Goal: Task Accomplishment & Management: Manage account settings

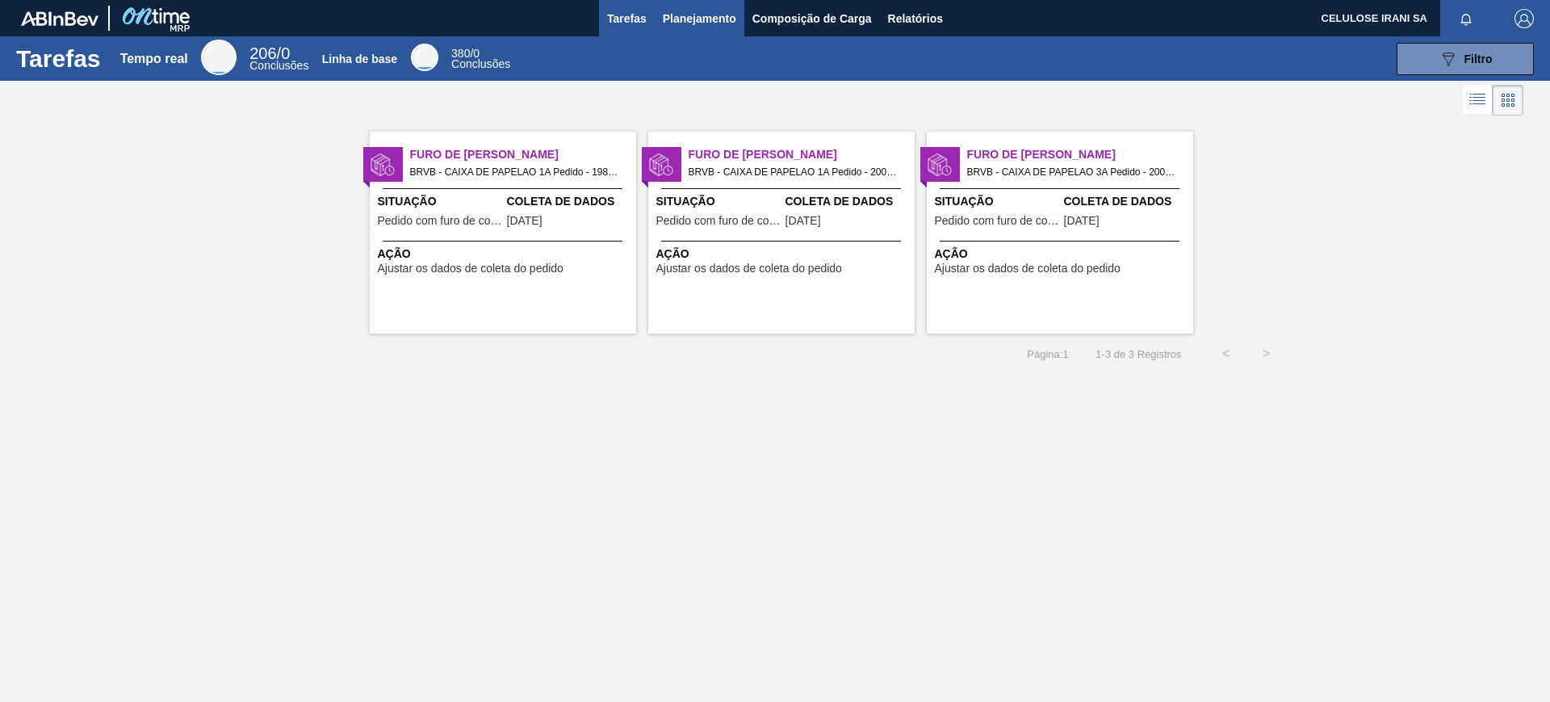
click at [695, 12] on font "Planejamento" at bounding box center [699, 18] width 73 height 13
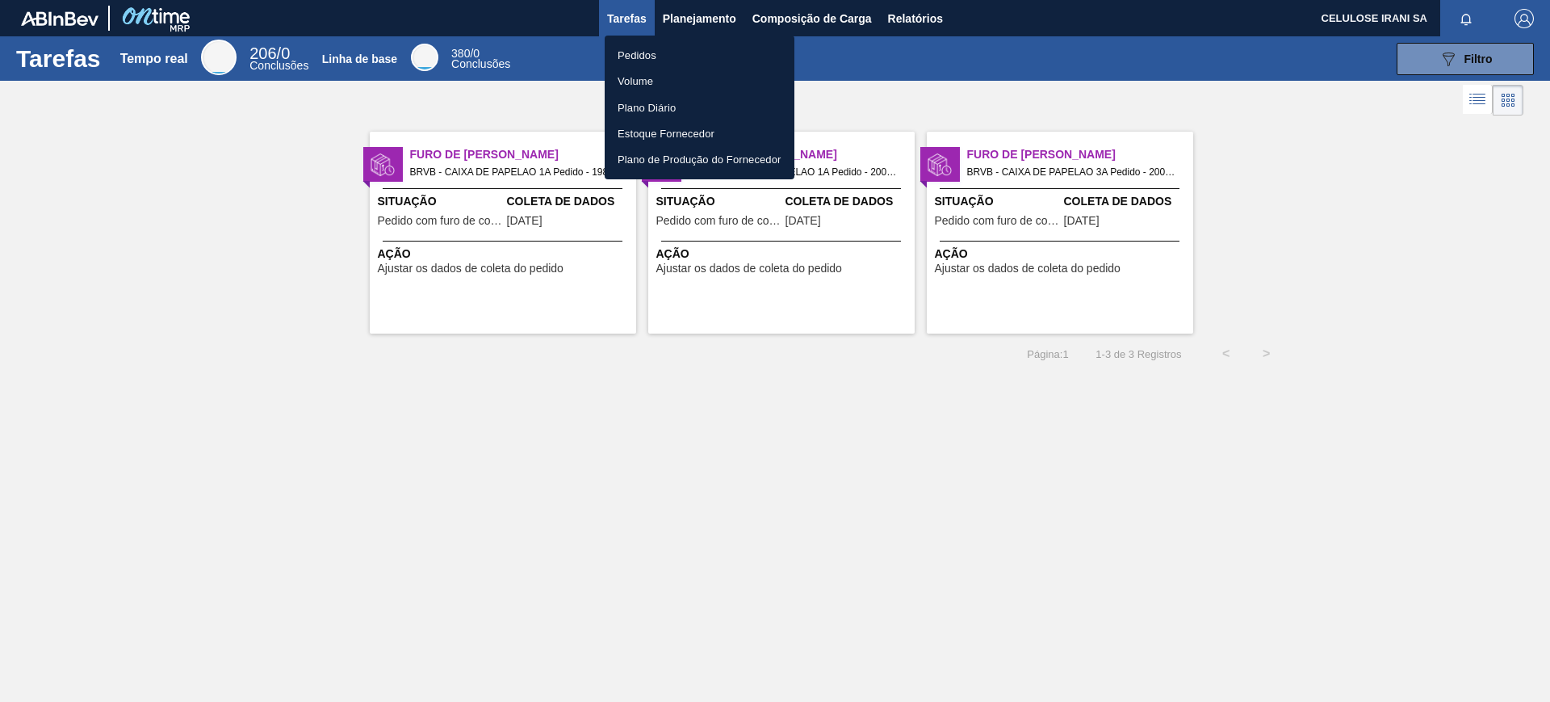
click at [644, 44] on li "Pedidos" at bounding box center [700, 55] width 190 height 26
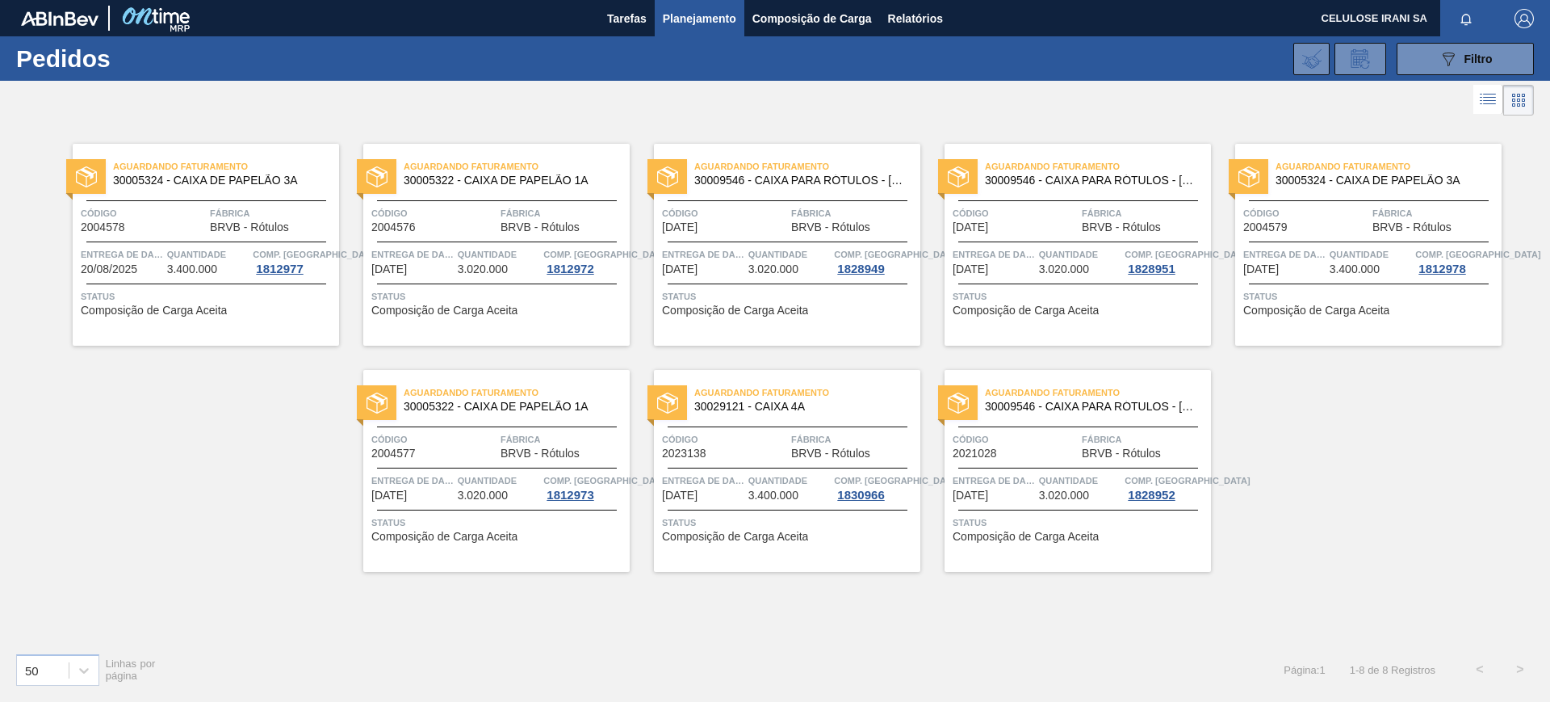
click at [174, 197] on div "Aguardando Faturamento 30005324 - CAIXA DE PAPELÃO 3A Código 2004578 Fábrica BR…" at bounding box center [206, 245] width 266 height 202
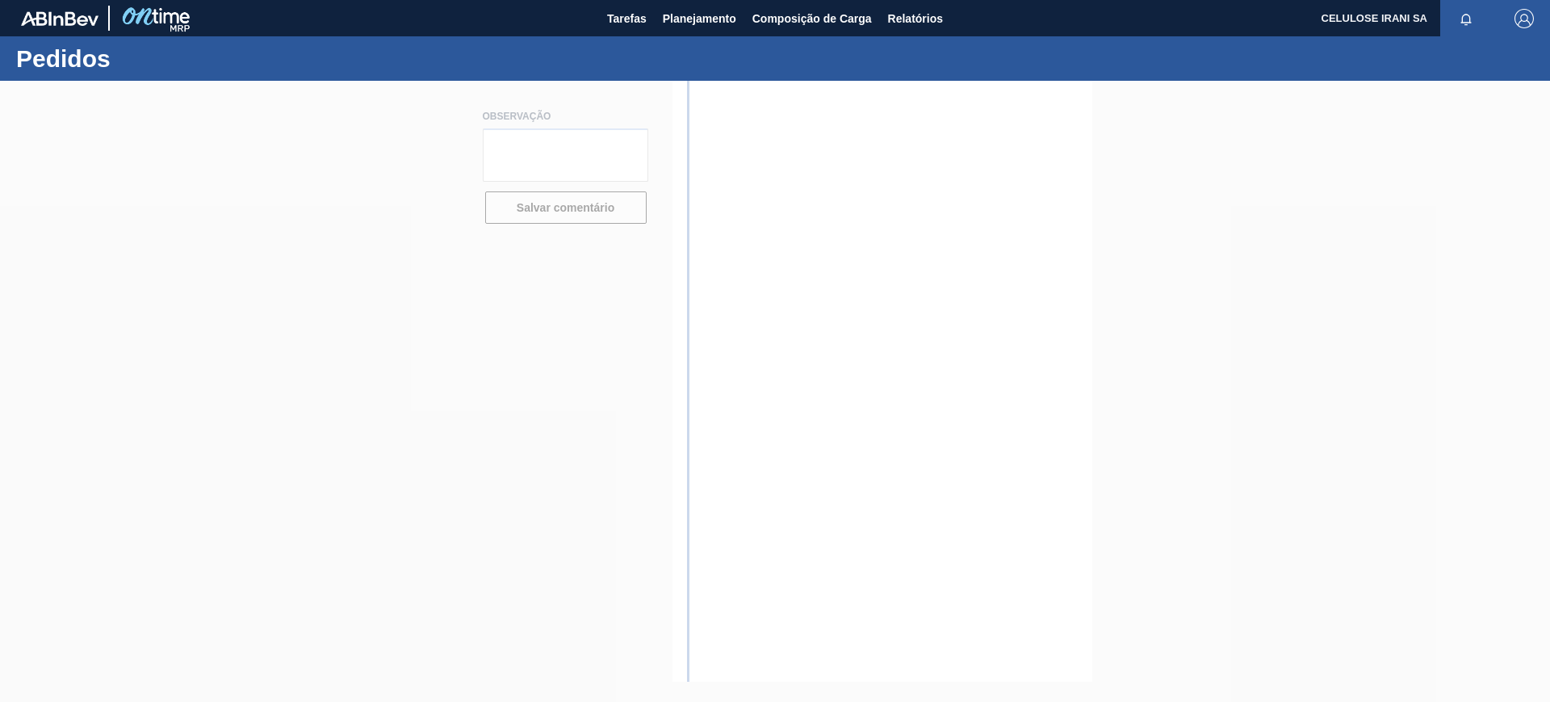
type textarea "Pedido de venda 1148658 (OC 5800342768~2004578) com 3.400cxs para coleta em [DA…"
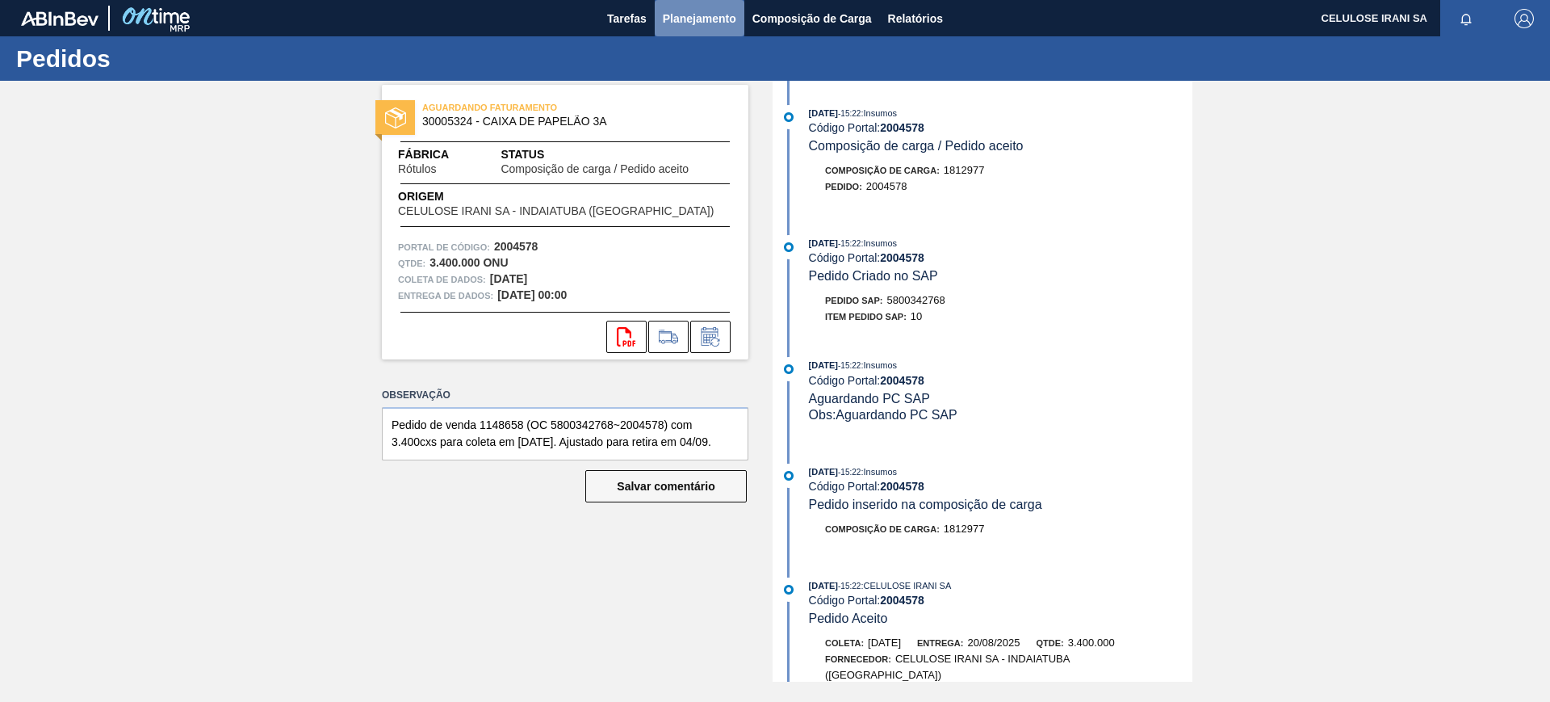
click at [688, 12] on font "Planejamento" at bounding box center [699, 18] width 73 height 13
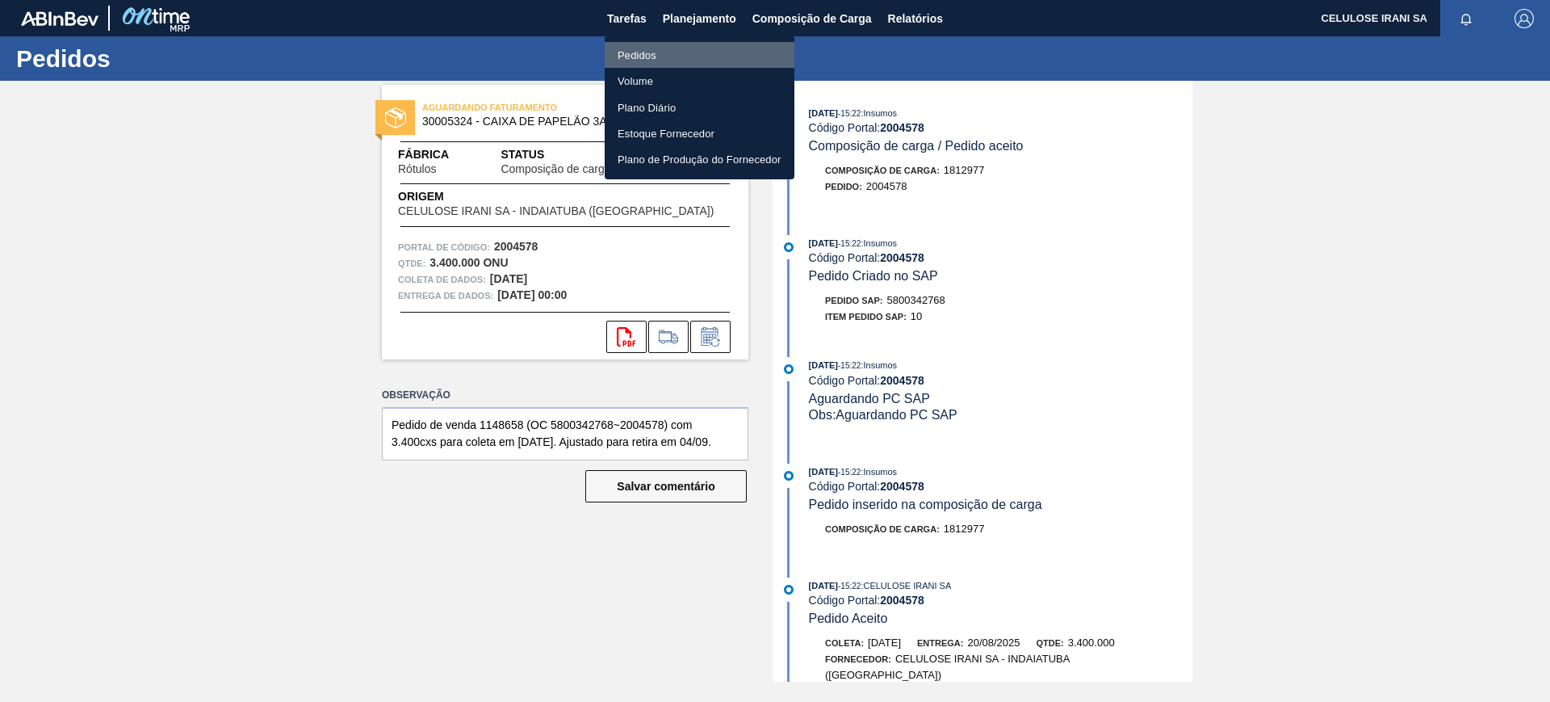
click at [670, 52] on li "Pedidos" at bounding box center [700, 55] width 190 height 26
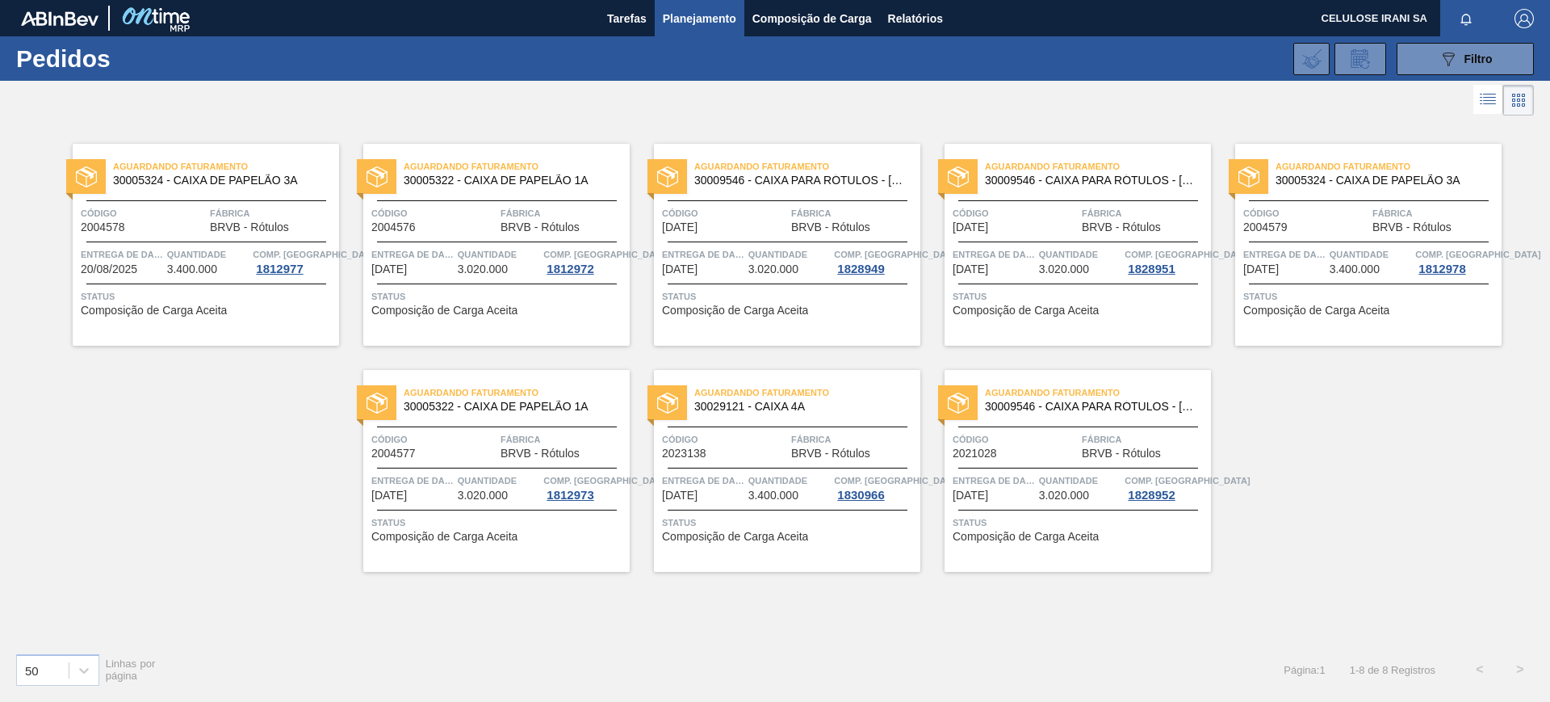
click at [467, 212] on span "Código" at bounding box center [433, 213] width 125 height 16
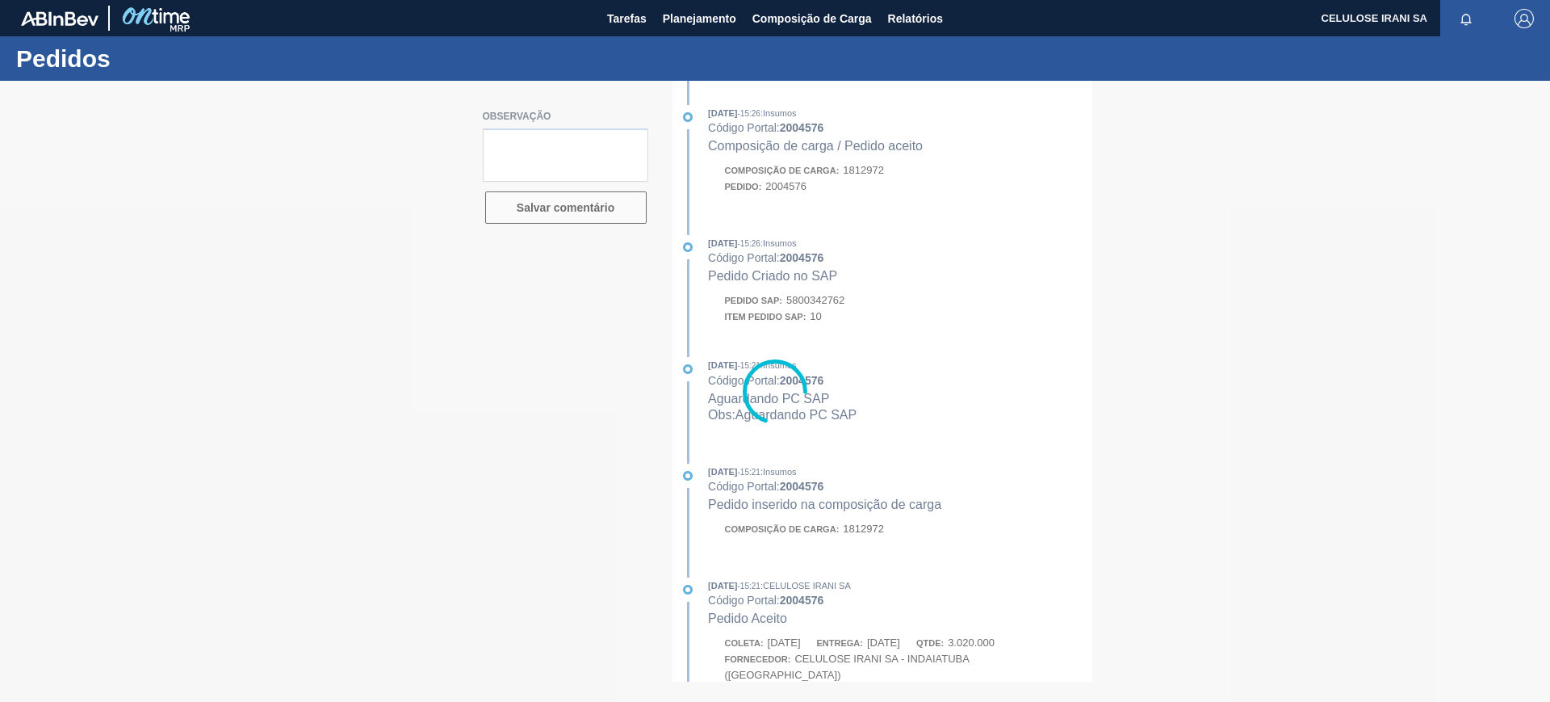
type textarea "Pedido de venda 1148659 (OC 5800342762~2004576) com 3.250cxs para coleta em [DA…"
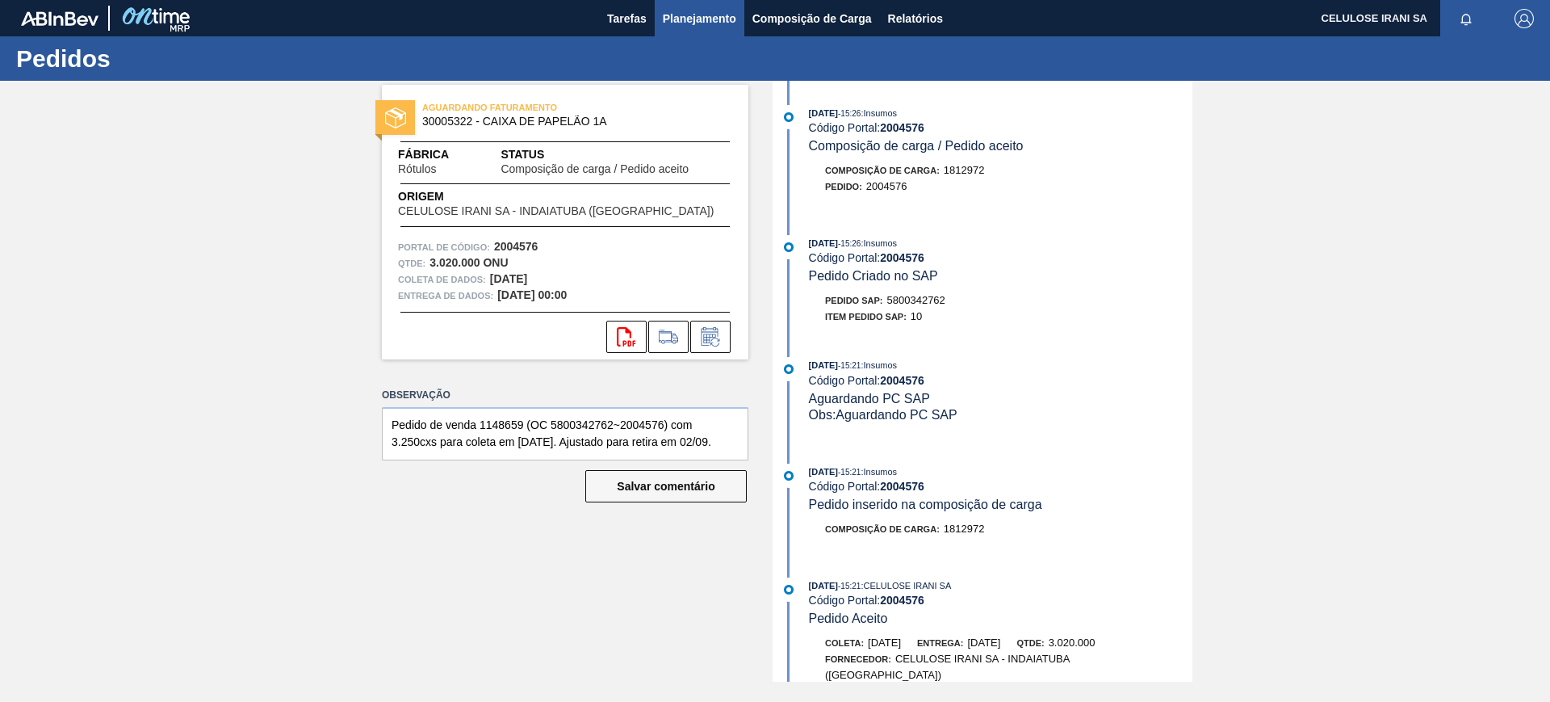
click at [699, 25] on font "Planejamento" at bounding box center [699, 18] width 73 height 19
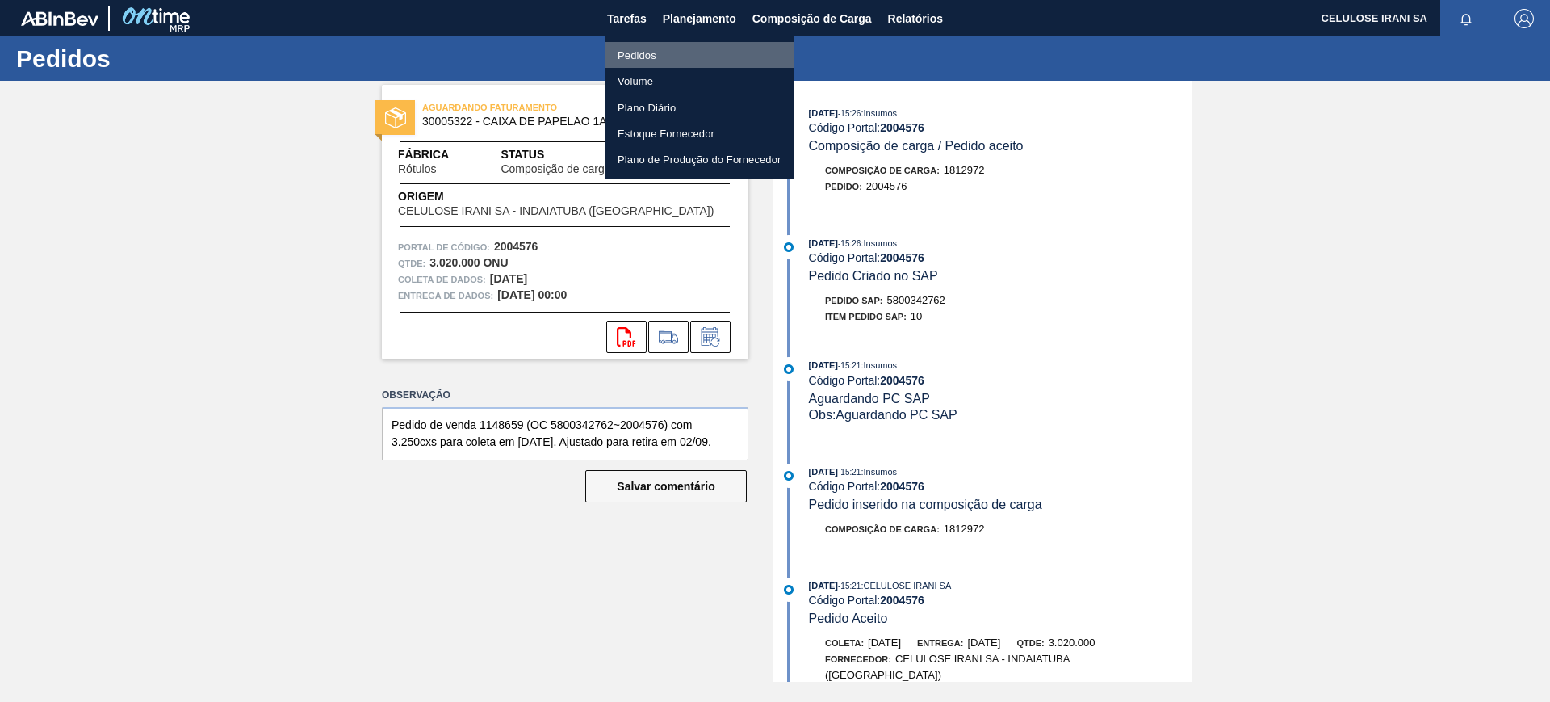
click at [666, 60] on li "Pedidos" at bounding box center [700, 55] width 190 height 26
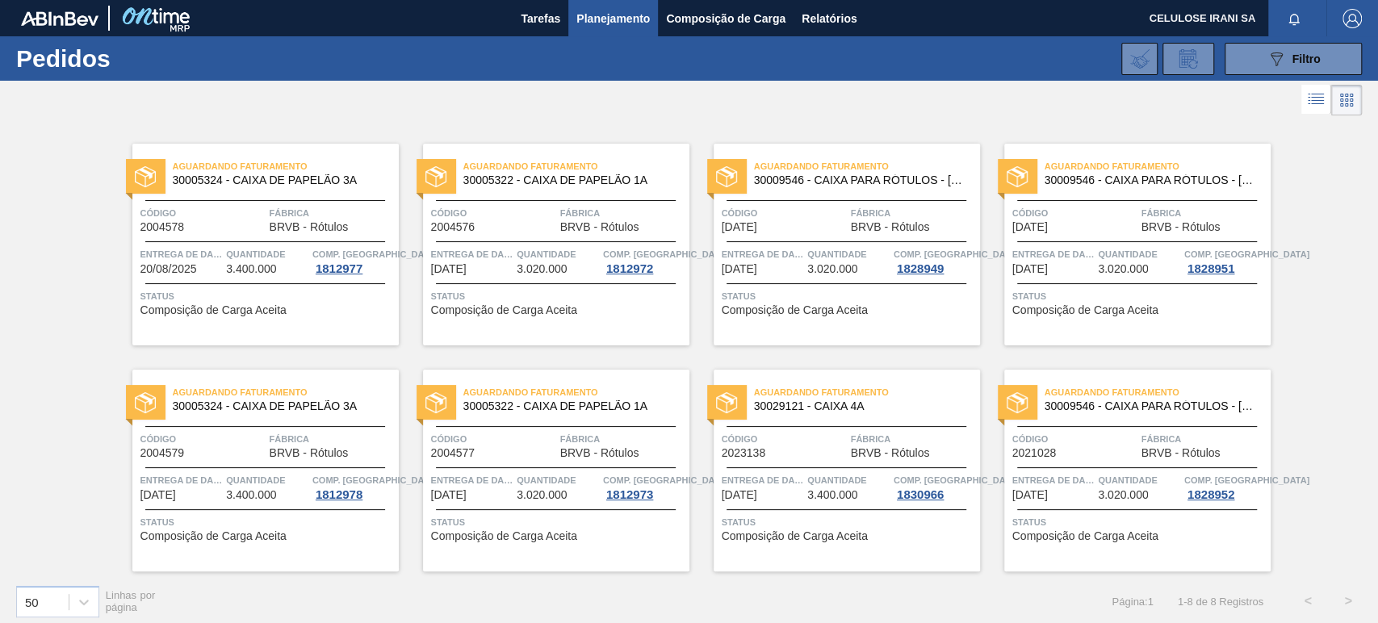
click at [783, 257] on font "Entrega de dados" at bounding box center [768, 254] width 93 height 10
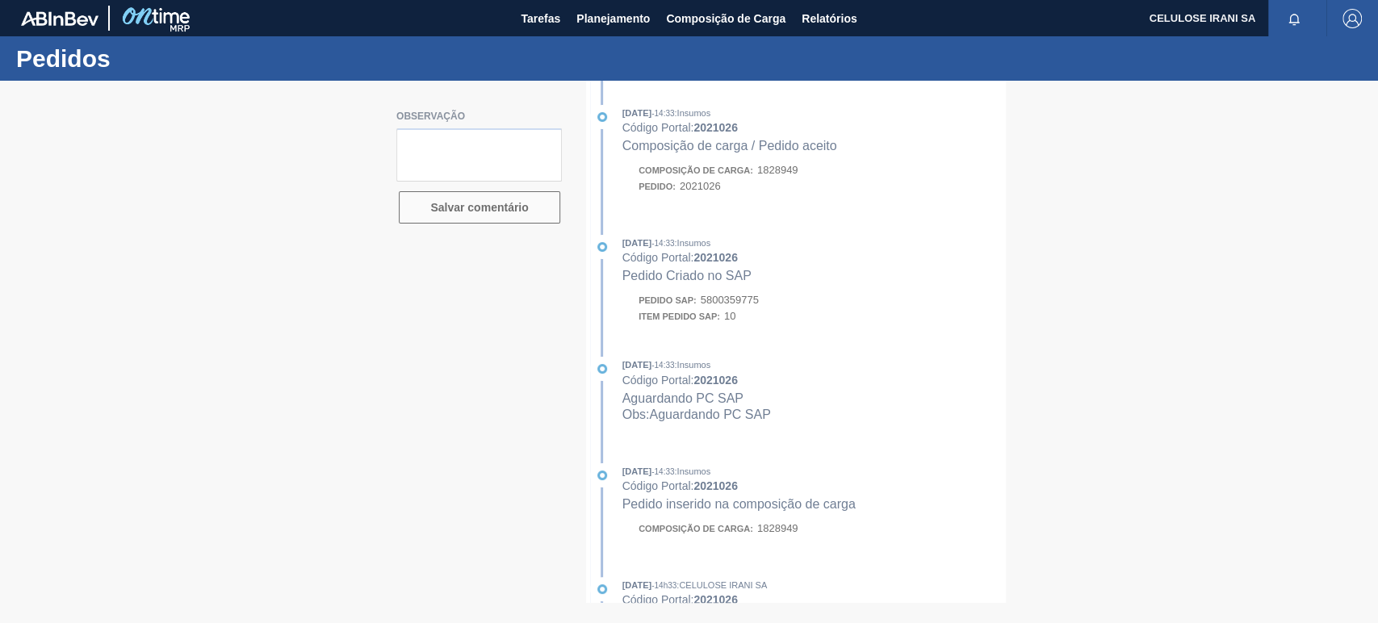
type textarea "Pedido de venda 1154049 (OC 5800359775~2021026) com 3.250cxs para coleta em [DA…"
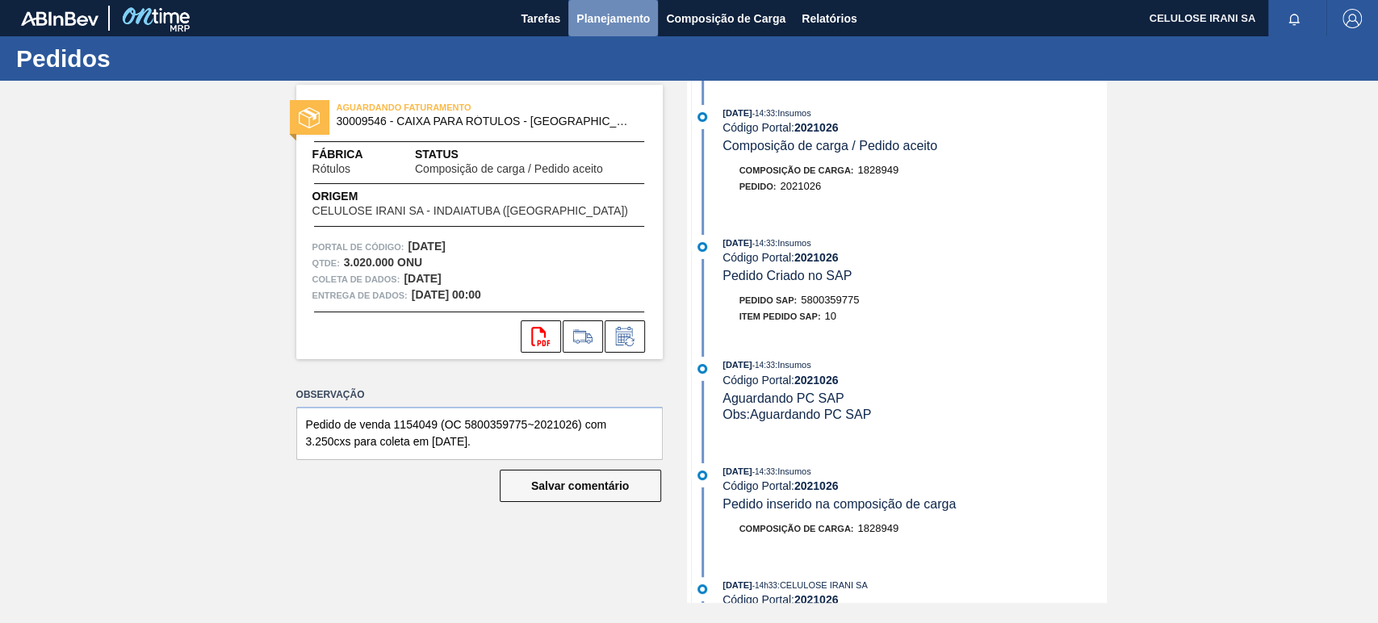
click at [620, 10] on font "Planejamento" at bounding box center [612, 18] width 73 height 19
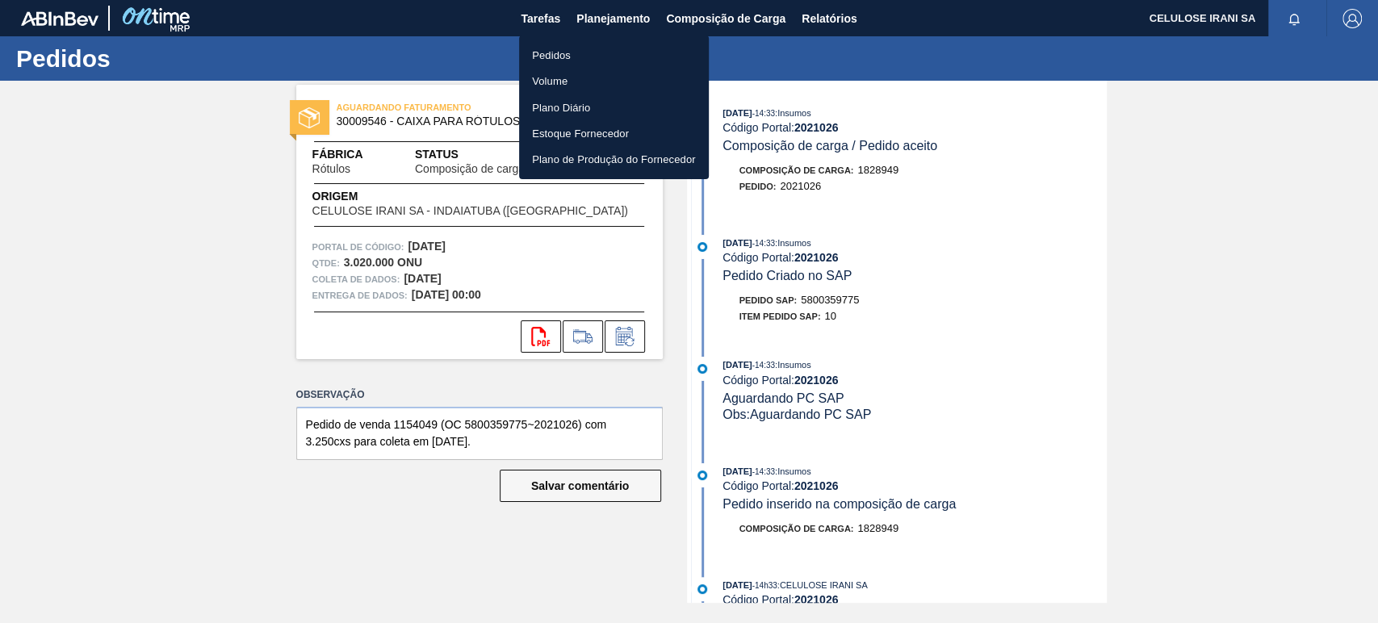
click at [568, 49] on font "Pedidos" at bounding box center [551, 55] width 39 height 12
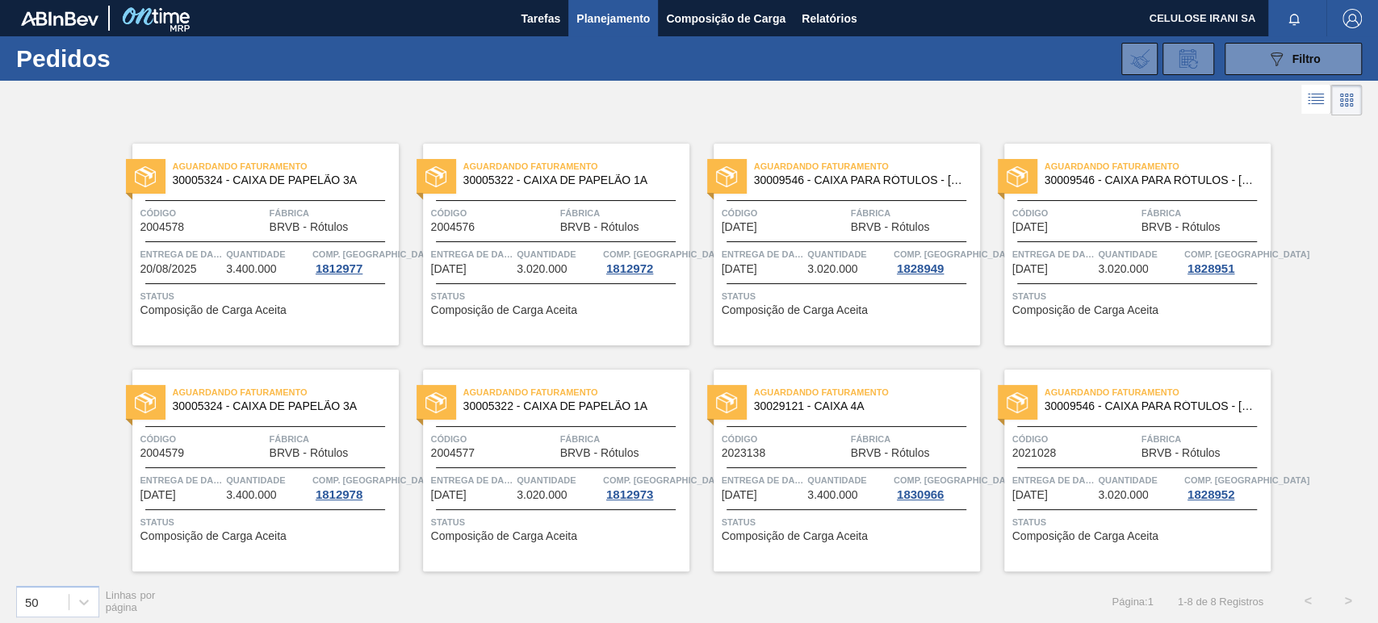
click at [1165, 196] on div "Aguardando Faturamento 30009546 - CAIXA PARA RÓTULOS - [GEOGRAPHIC_DATA] Código…" at bounding box center [1137, 245] width 266 height 202
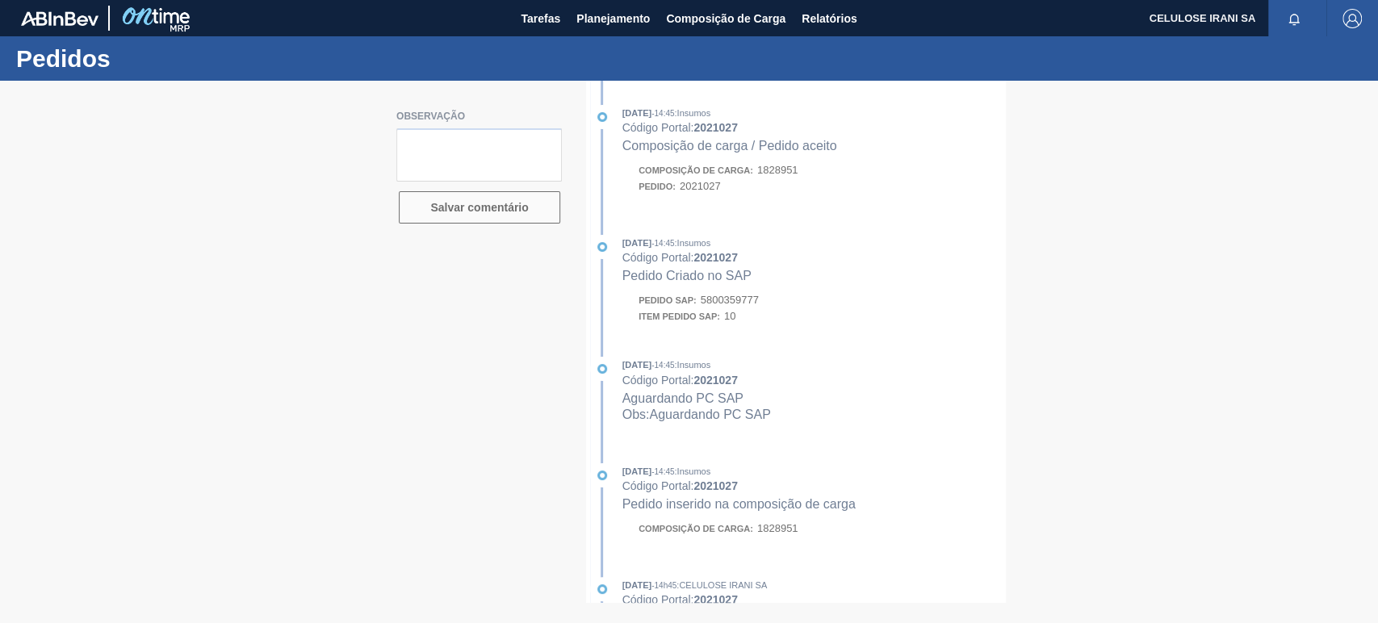
type textarea "Pedido de venda 1154051 (OC 5800359777~2021027) com 3.250cxs para coleta em [DA…"
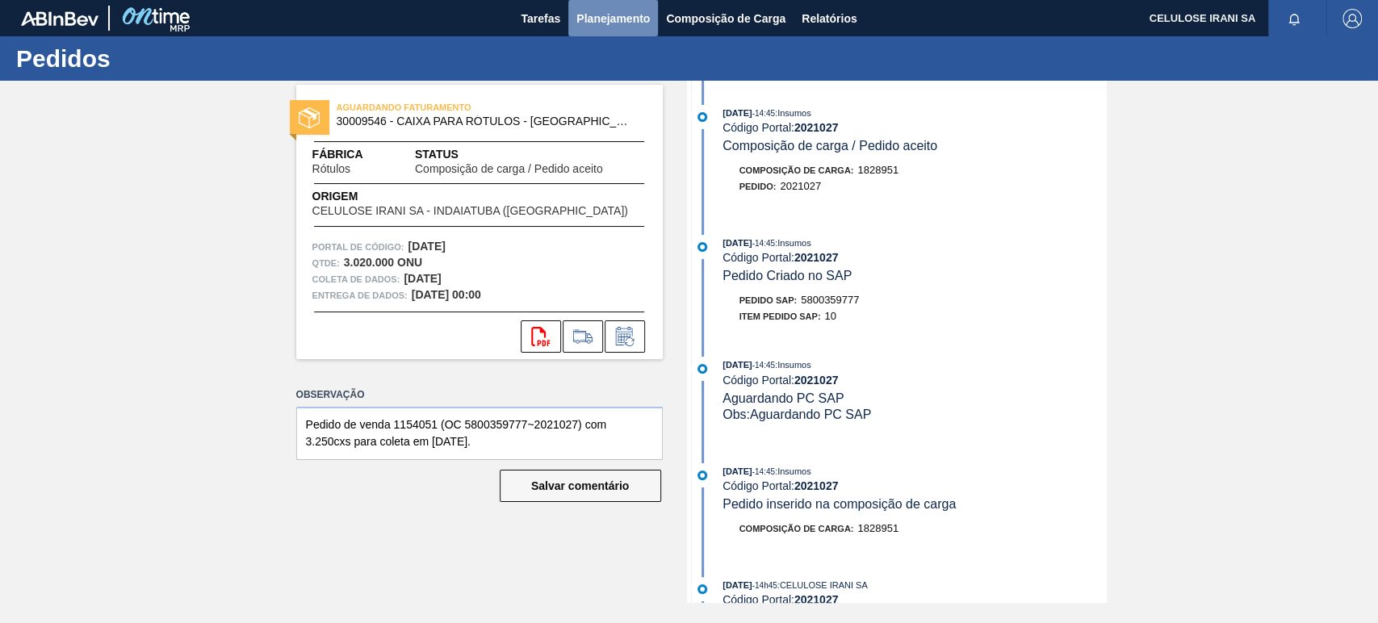
click at [609, 21] on font "Planejamento" at bounding box center [612, 18] width 73 height 13
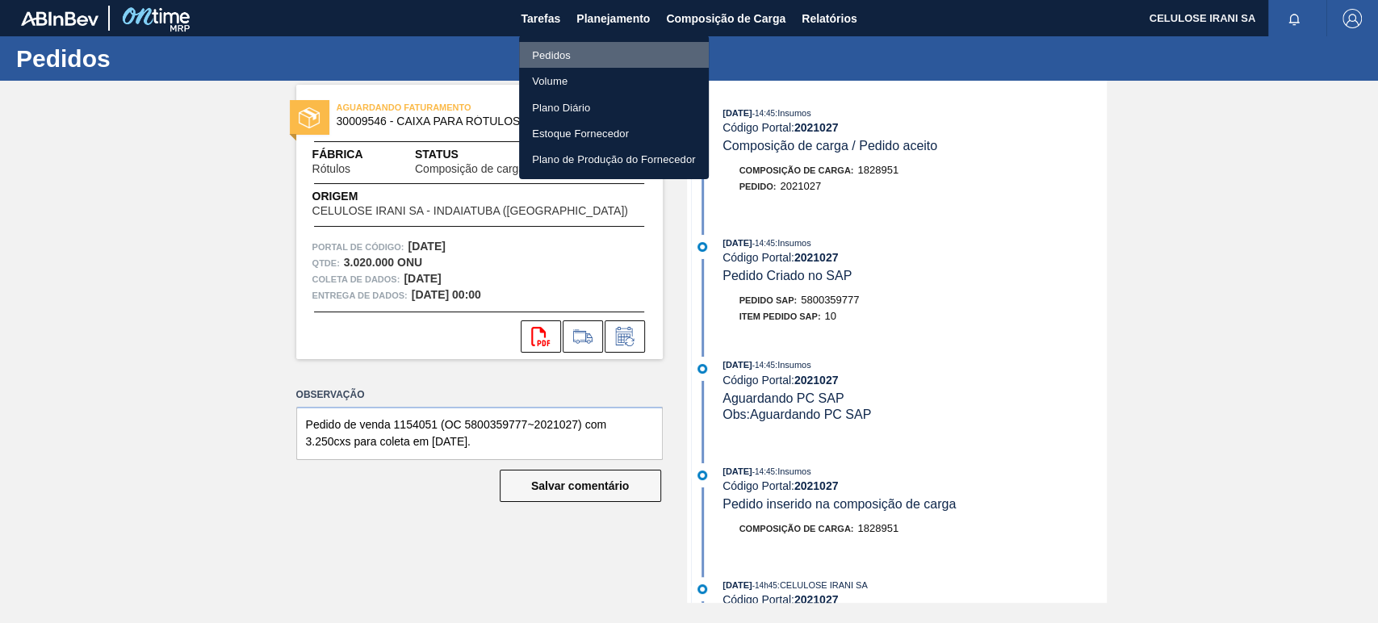
click at [592, 51] on li "Pedidos" at bounding box center [614, 55] width 190 height 26
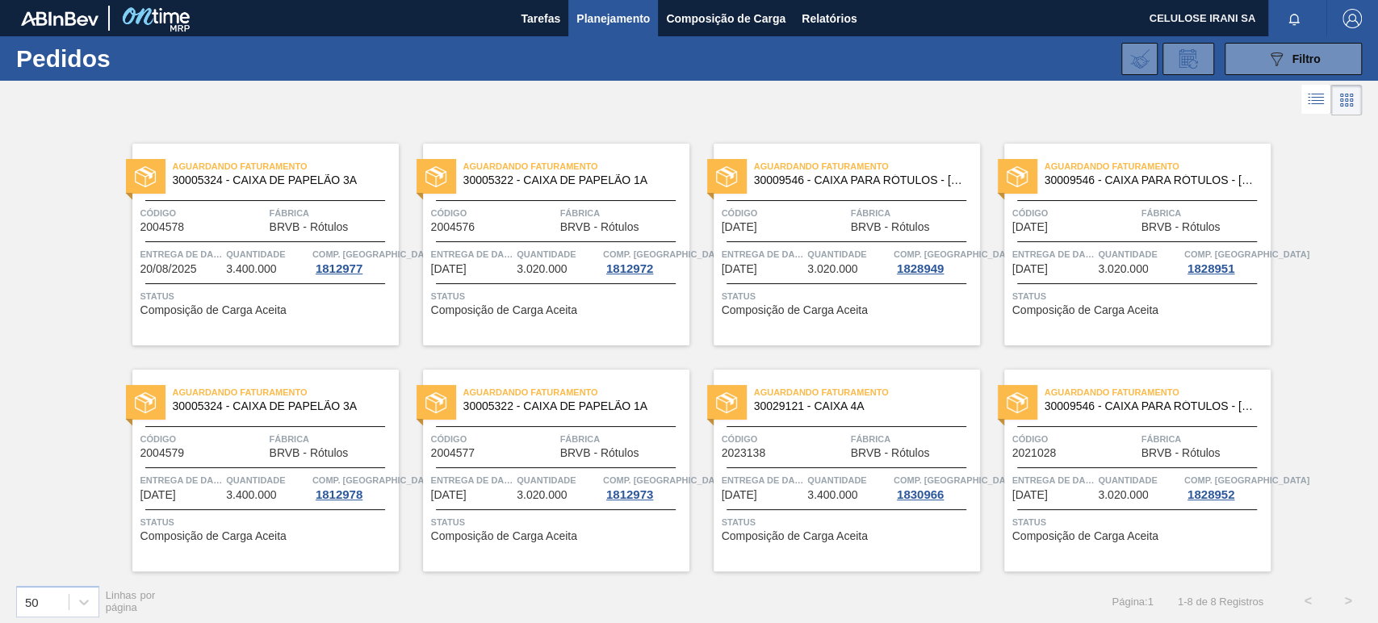
click at [304, 493] on div "Quantidade 3.400.000" at bounding box center [267, 486] width 82 height 29
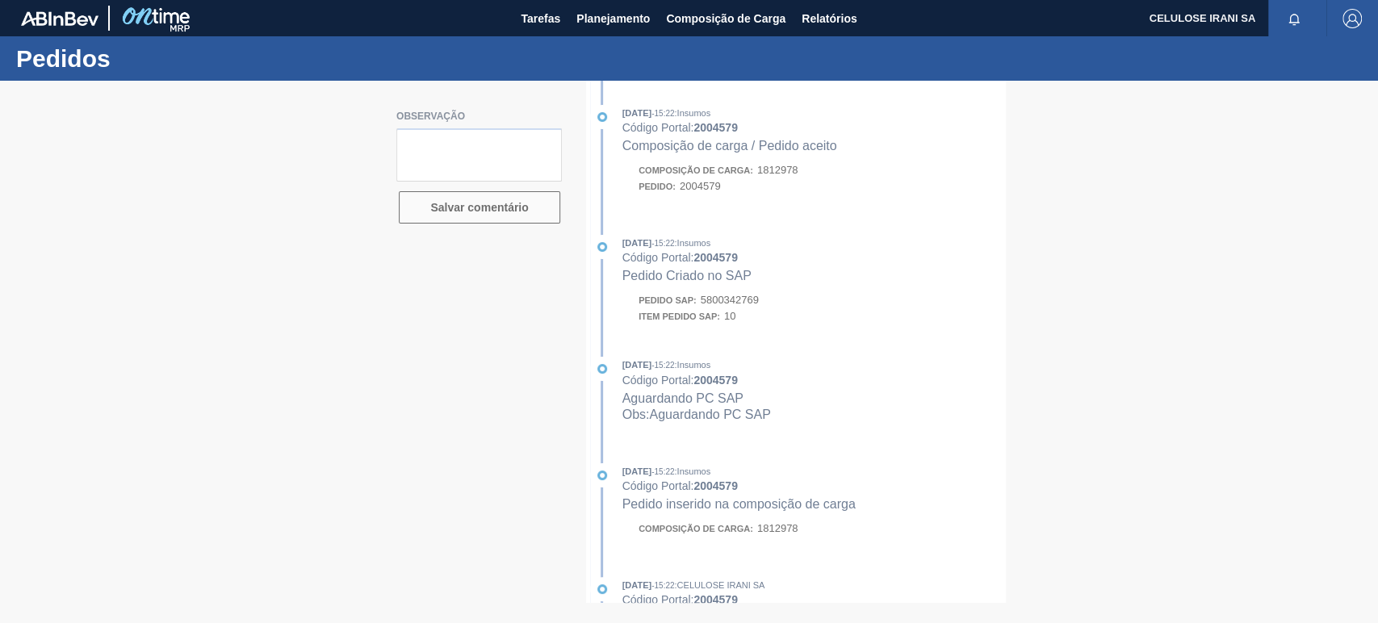
type textarea "Pedido de venda 1148661 (OC 5800342769~2004579) com 3.400cxs para coleta em [DA…"
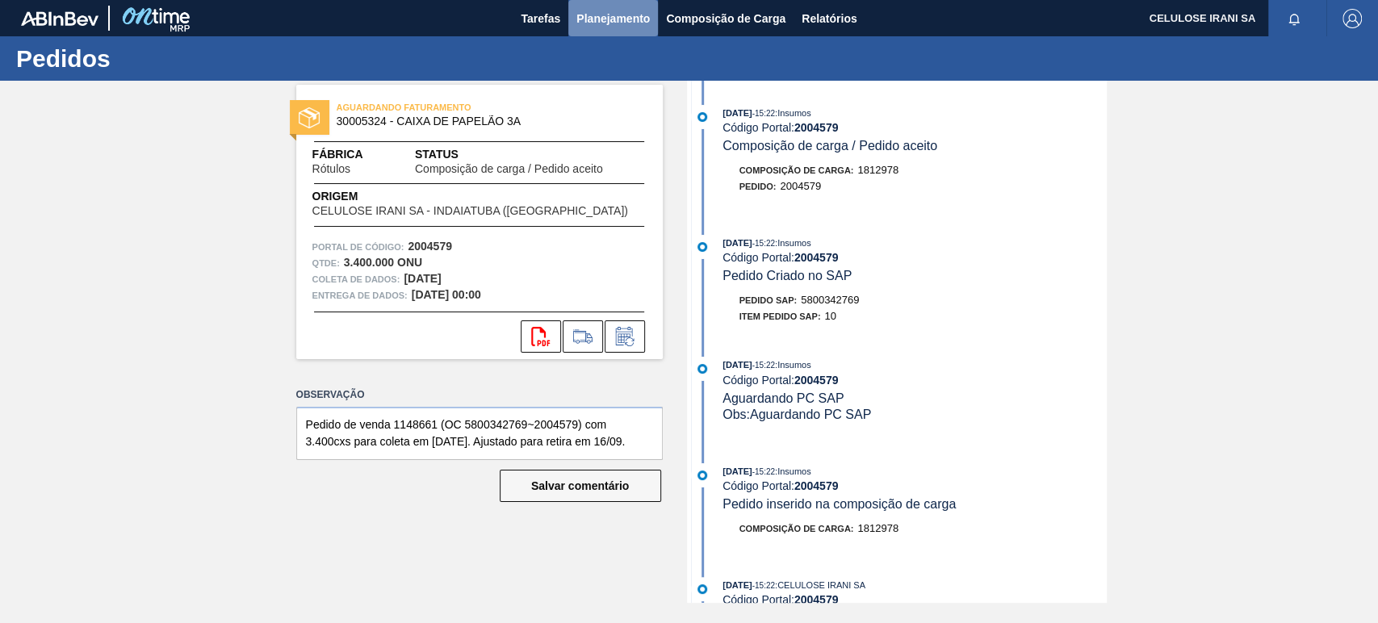
click at [597, 22] on font "Planejamento" at bounding box center [612, 18] width 73 height 13
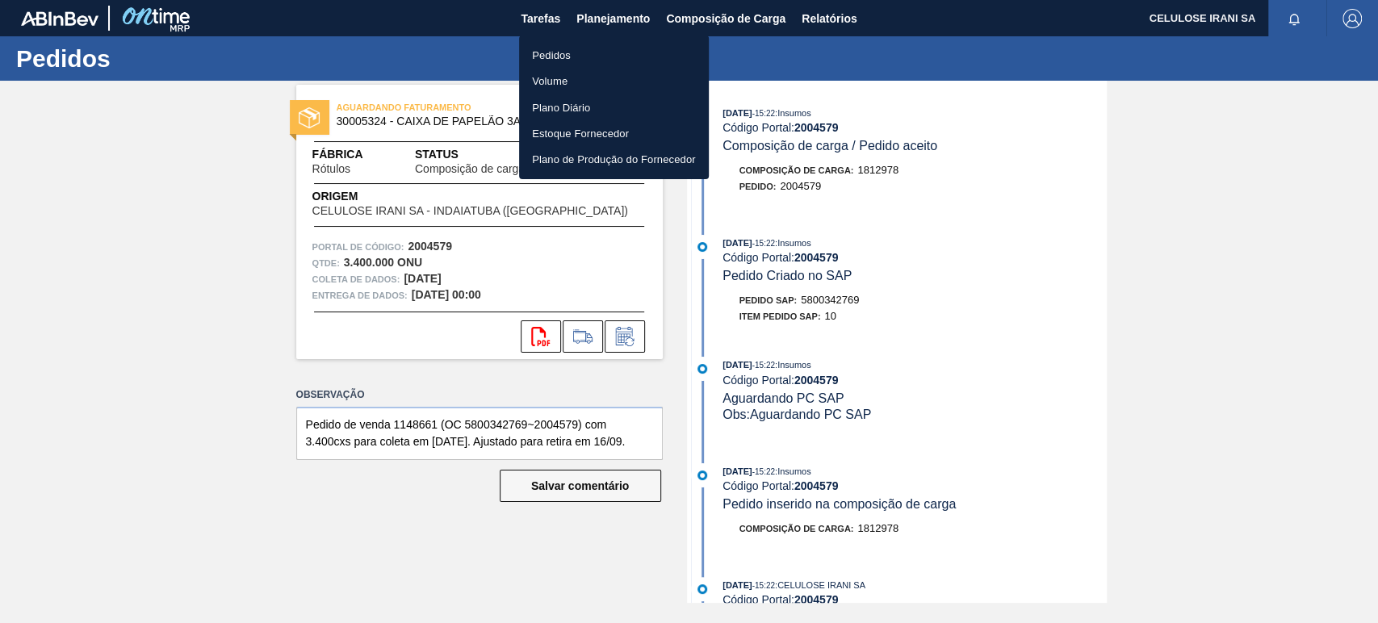
click at [583, 50] on li "Pedidos" at bounding box center [614, 55] width 190 height 26
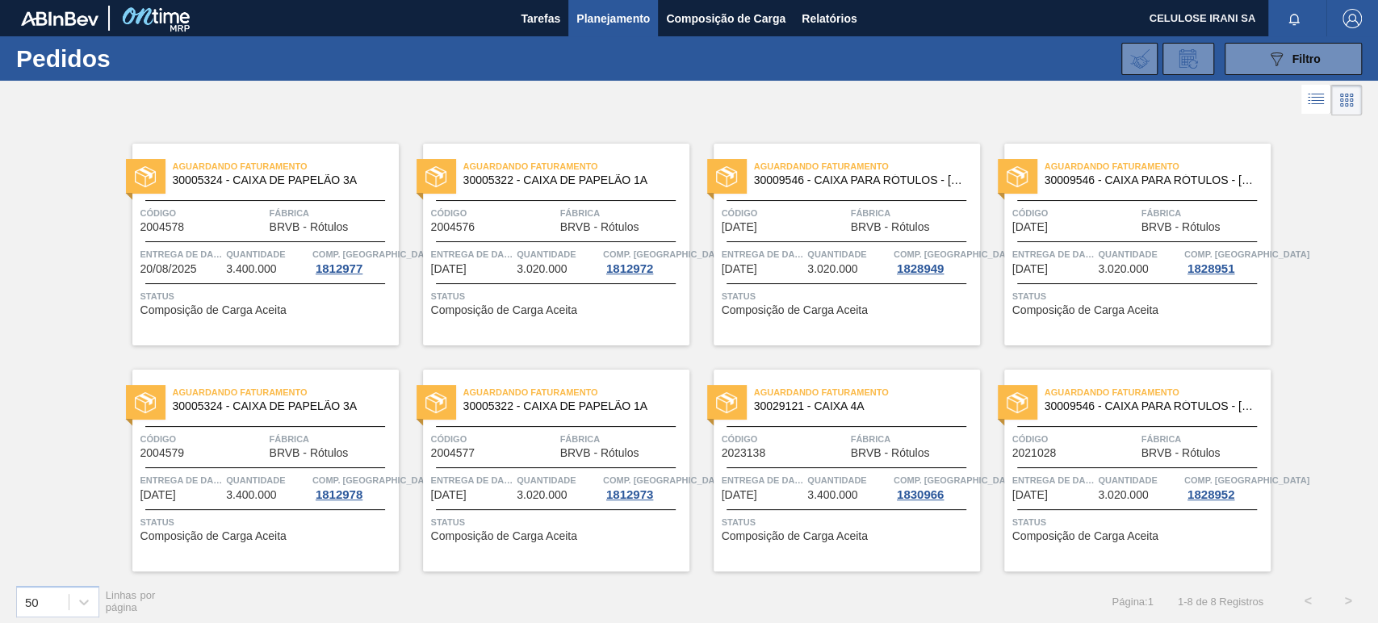
click at [497, 488] on span "Entrega de dados" at bounding box center [472, 480] width 82 height 16
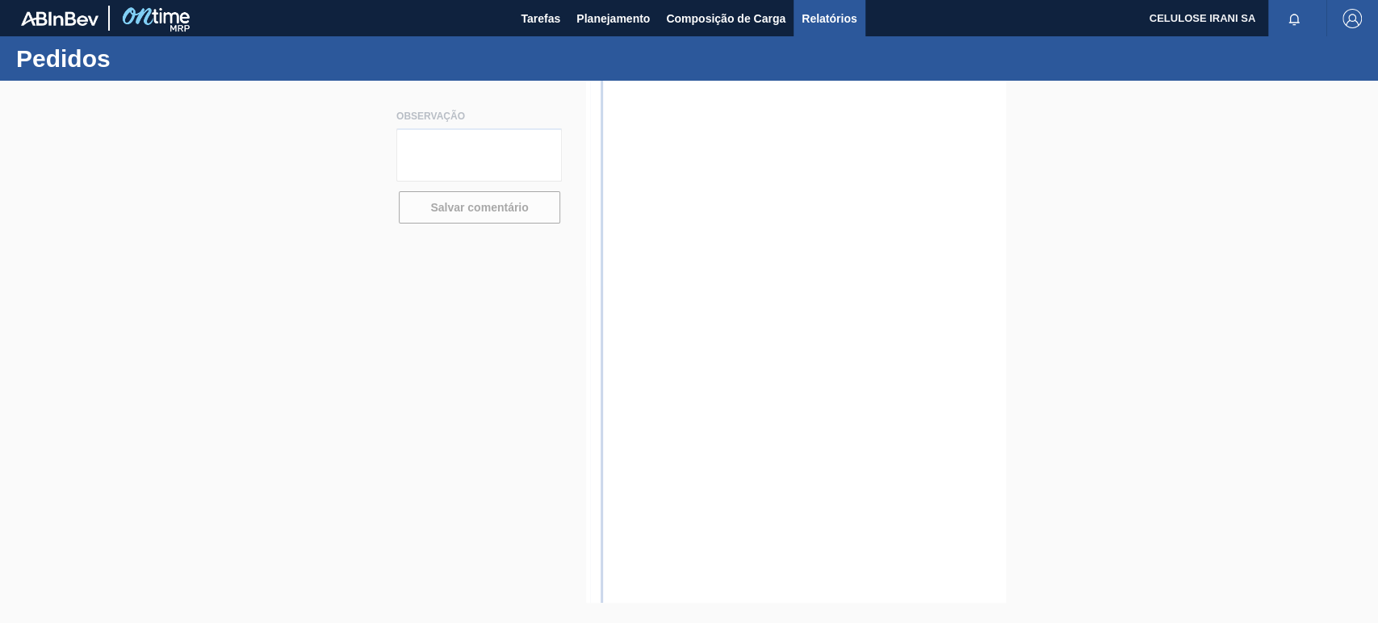
type textarea "Pedido de venda 1148662 (OC 5800342763~2004577) com 3.250cxs para coleta em [DA…"
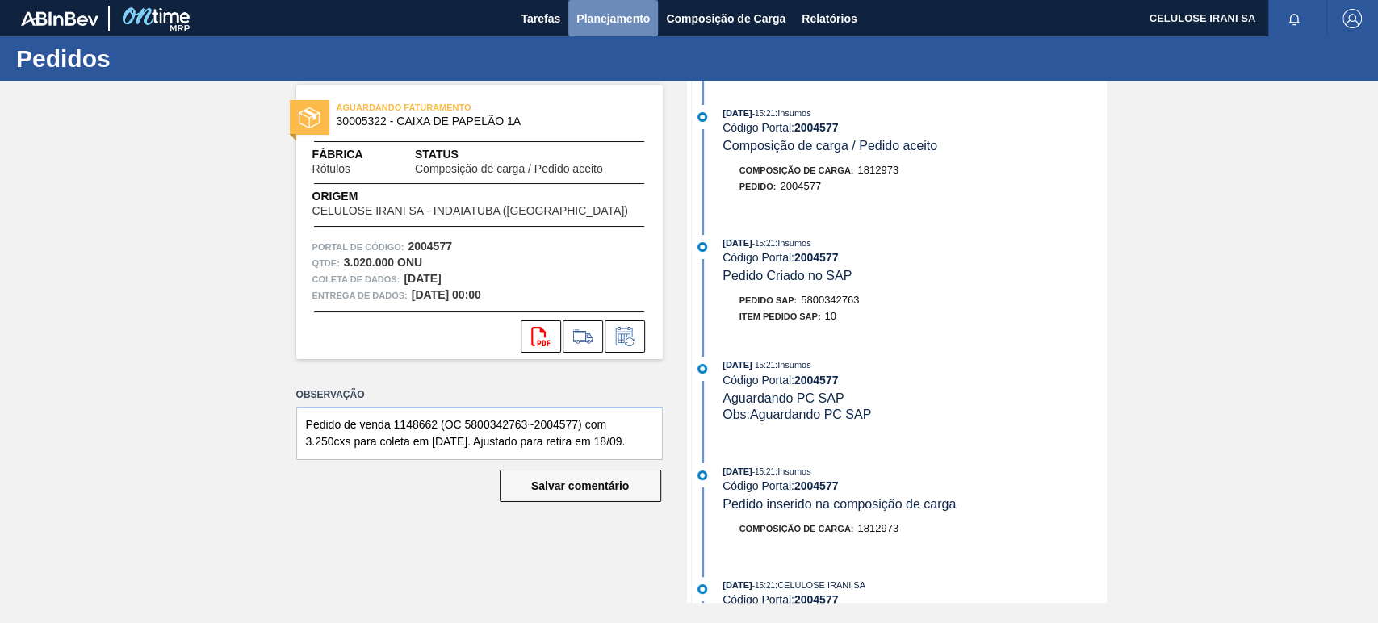
click at [629, 18] on font "Planejamento" at bounding box center [612, 18] width 73 height 13
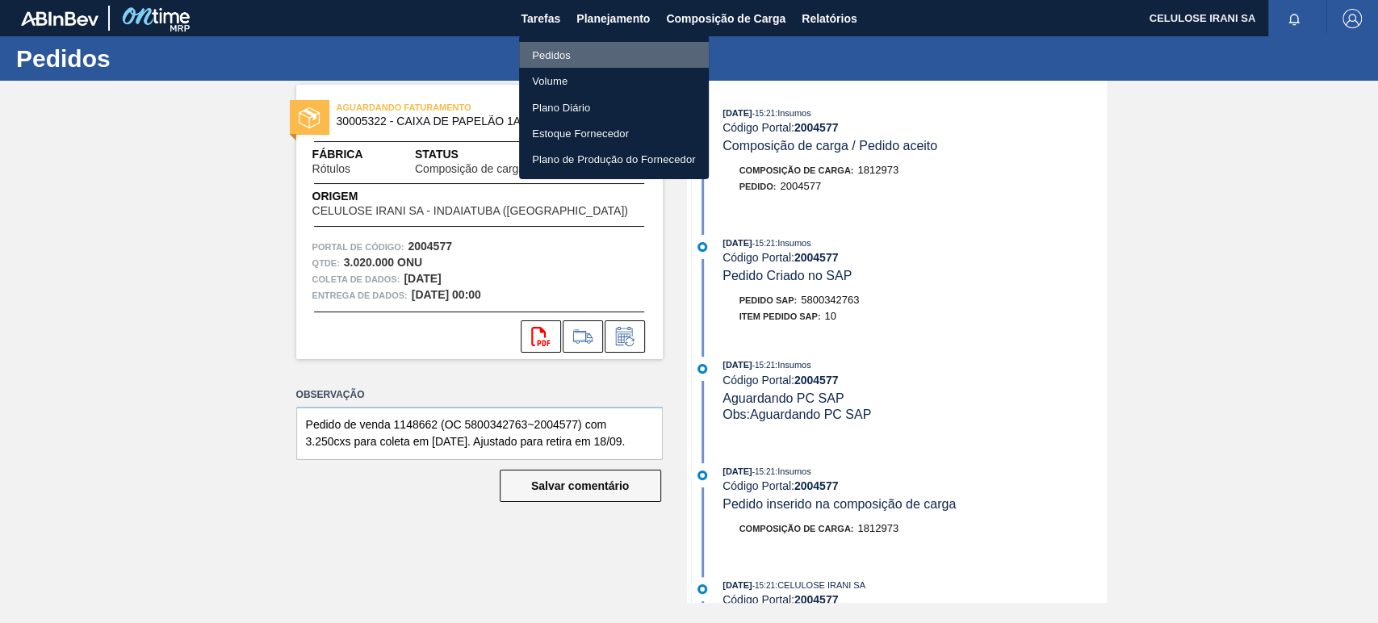
click at [599, 44] on li "Pedidos" at bounding box center [614, 55] width 190 height 26
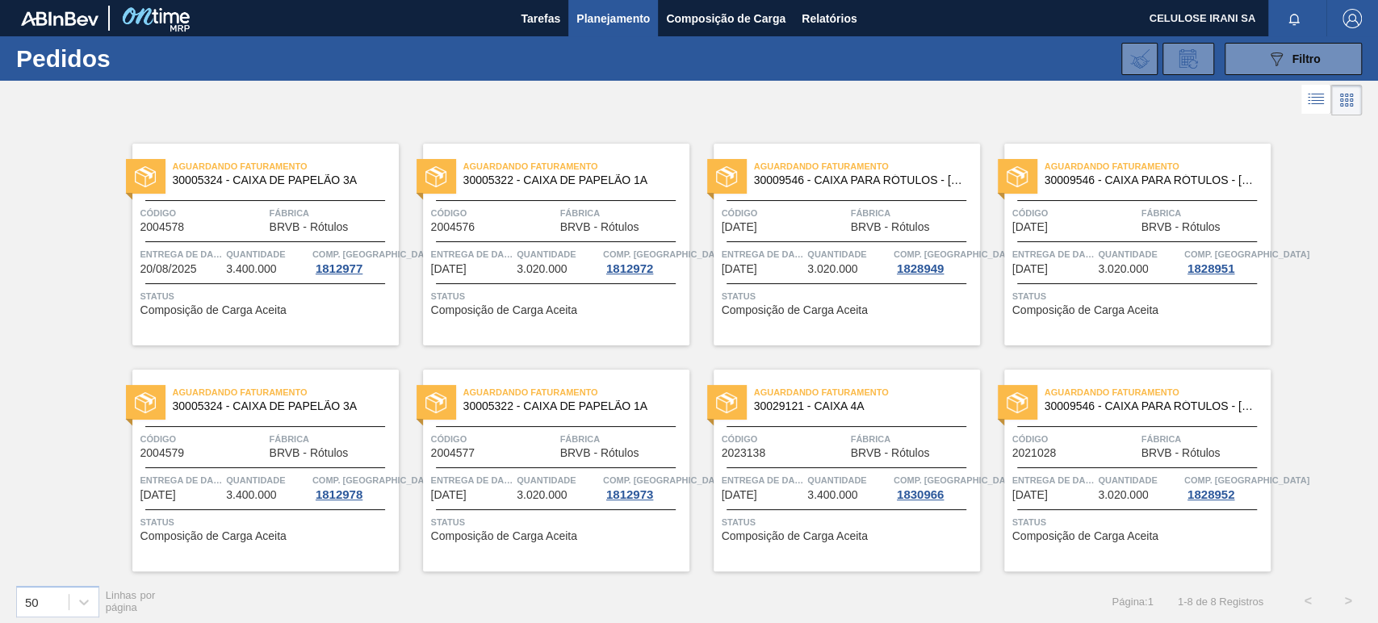
click at [812, 453] on div "Código 2023138" at bounding box center [784, 445] width 125 height 28
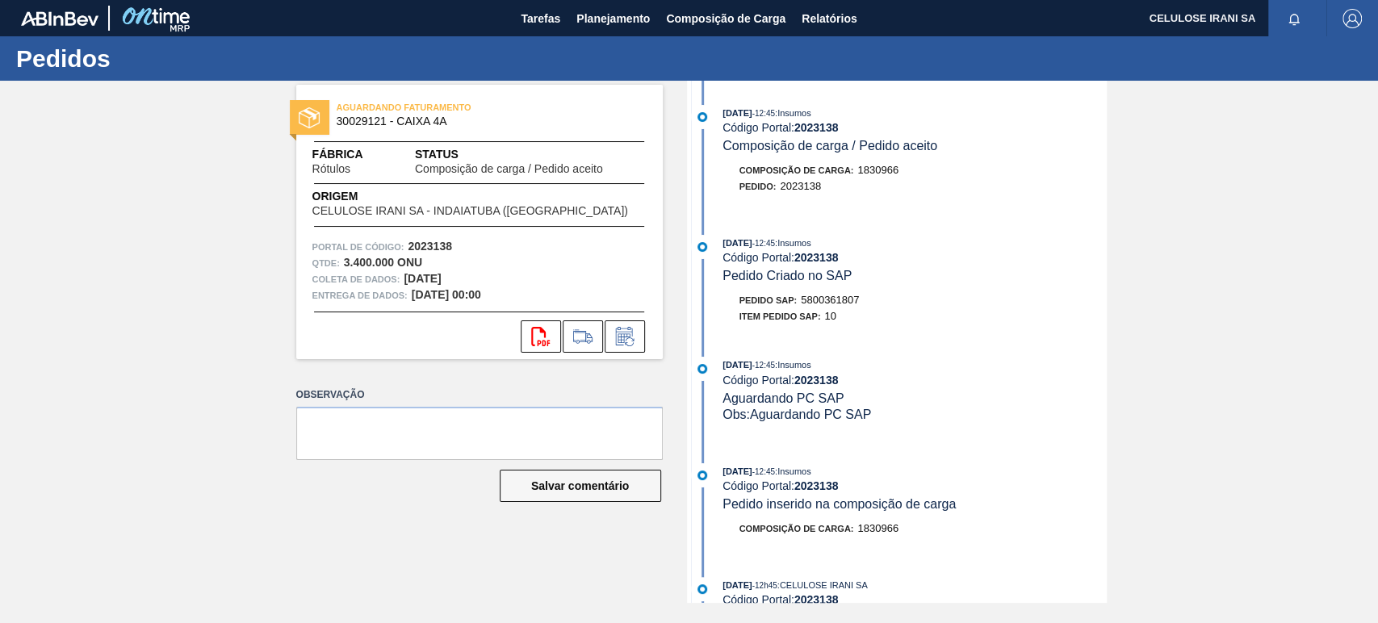
click at [833, 303] on font "5800361807" at bounding box center [830, 300] width 58 height 12
copy font "5800361807"
click at [396, 530] on div "Observação Salvar comentário" at bounding box center [479, 458] width 367 height 149
click at [823, 251] on div "[DATE] 12:45 : Insumos" at bounding box center [915, 243] width 384 height 16
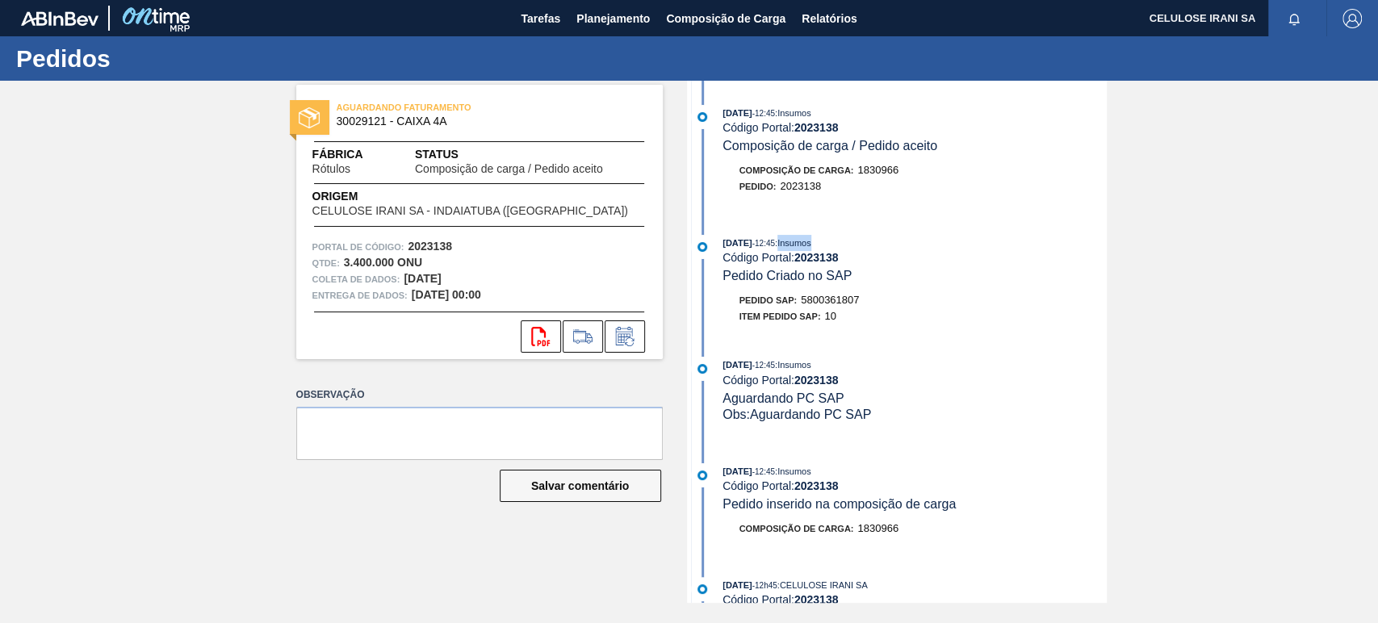
click at [823, 251] on div "[DATE] 12:45 : Insumos" at bounding box center [915, 243] width 384 height 16
click at [822, 259] on font "2023138" at bounding box center [816, 257] width 44 height 13
copy font "2023138"
click at [606, 18] on font "Planejamento" at bounding box center [612, 18] width 73 height 13
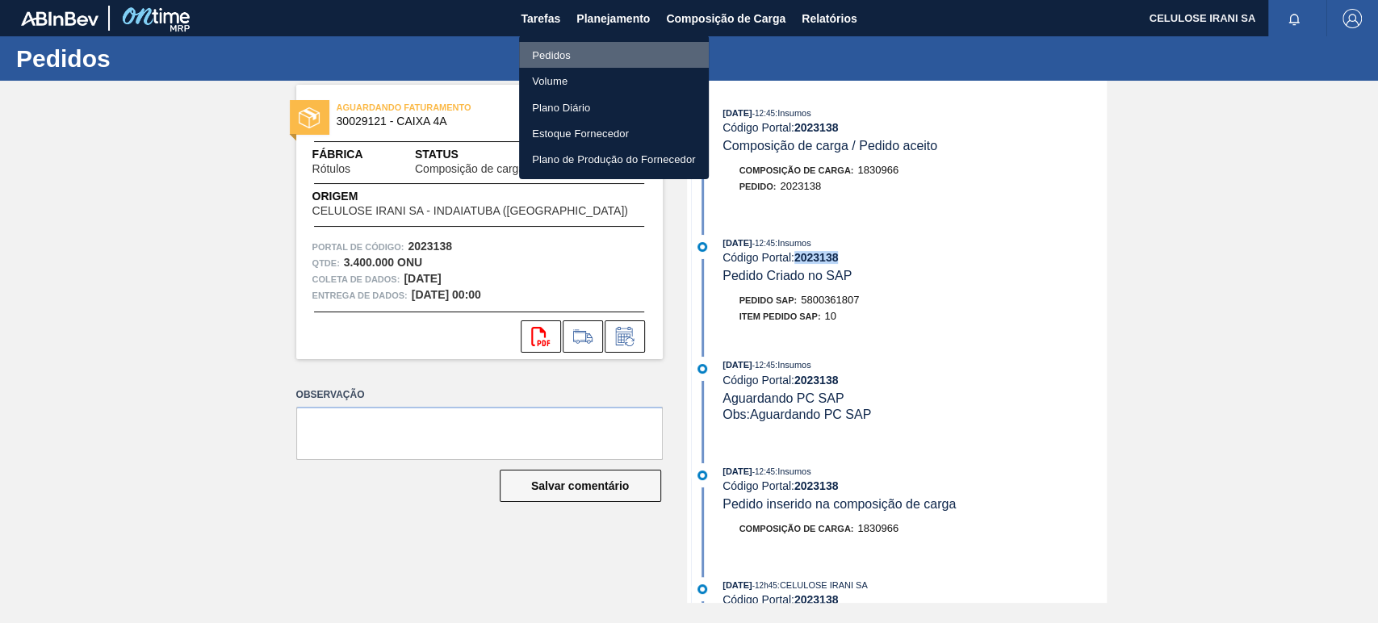
click at [560, 47] on font "Pedidos" at bounding box center [551, 55] width 39 height 16
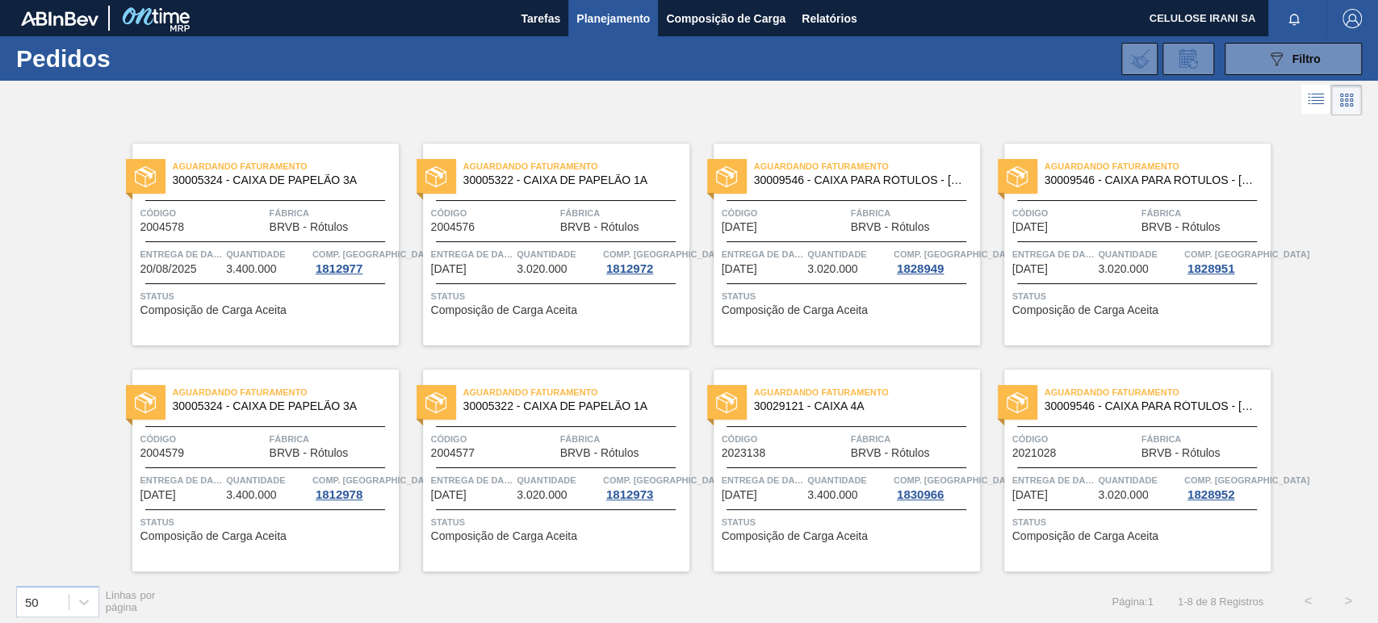
click at [524, 476] on font "Quantidade" at bounding box center [546, 481] width 59 height 10
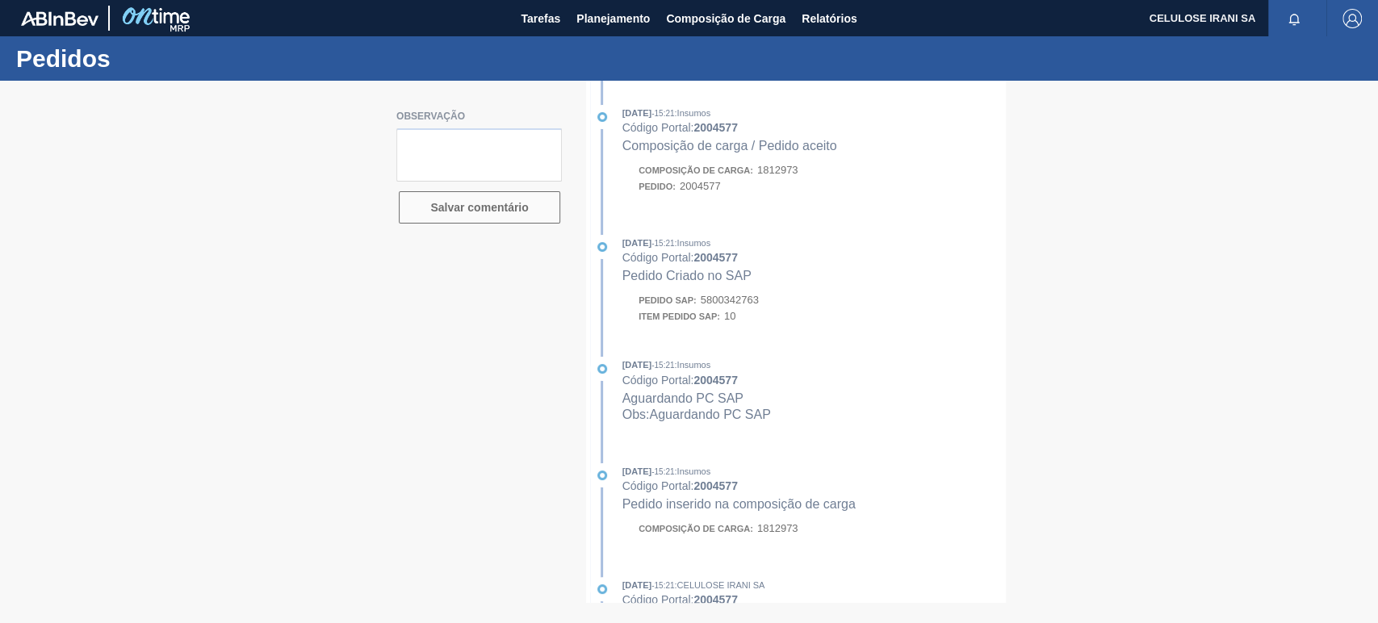
type textarea "Pedido de venda 1148662 (OC 5800342763~2004577) com 3.250cxs para coleta em [DA…"
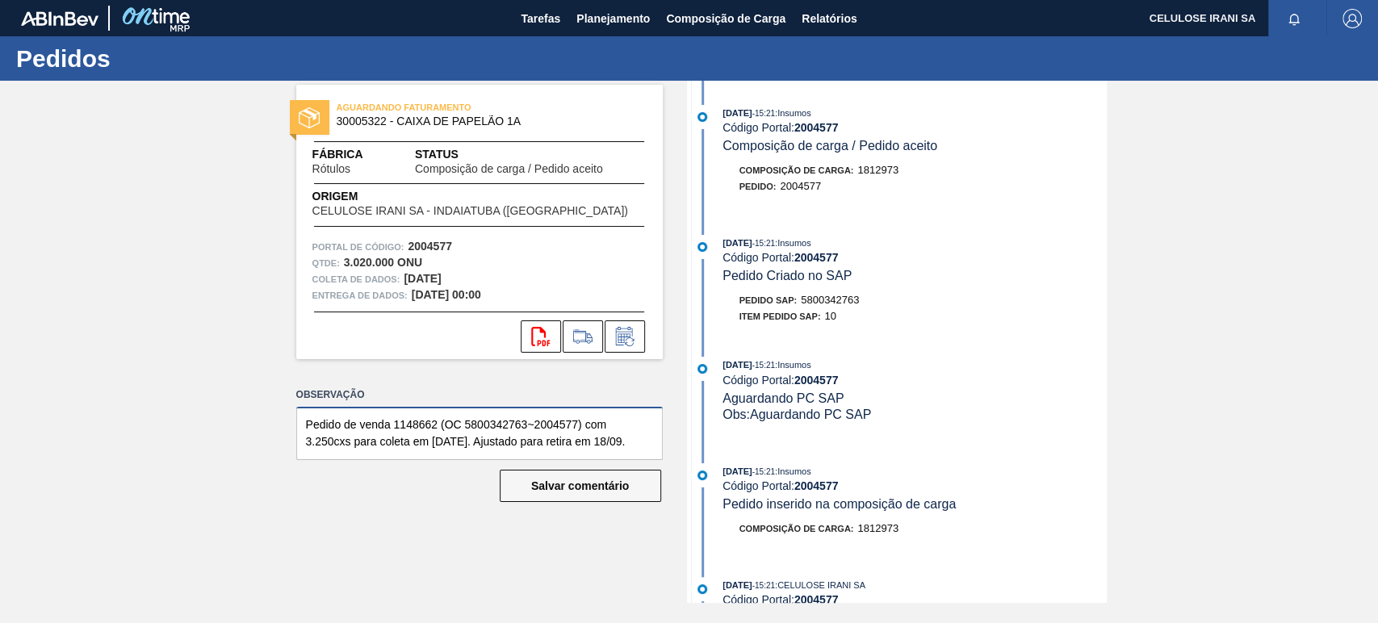
drag, startPoint x: 304, startPoint y: 425, endPoint x: 658, endPoint y: 447, distance: 355.2
click at [658, 447] on textarea "Pedido de venda 1148662 (OC 5800342763~2004577) com 3.250cxs para coleta em [DA…" at bounding box center [479, 433] width 367 height 53
click at [596, 19] on font "Planejamento" at bounding box center [612, 18] width 73 height 13
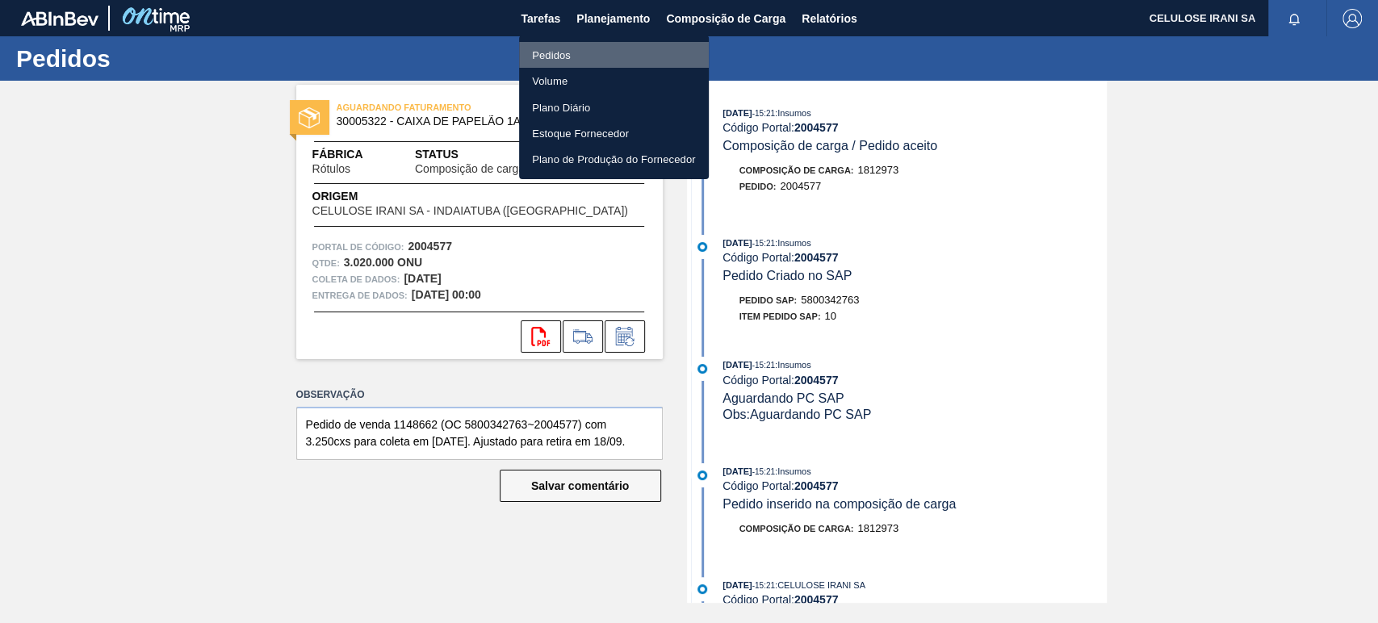
click at [556, 51] on font "Pedidos" at bounding box center [551, 55] width 39 height 12
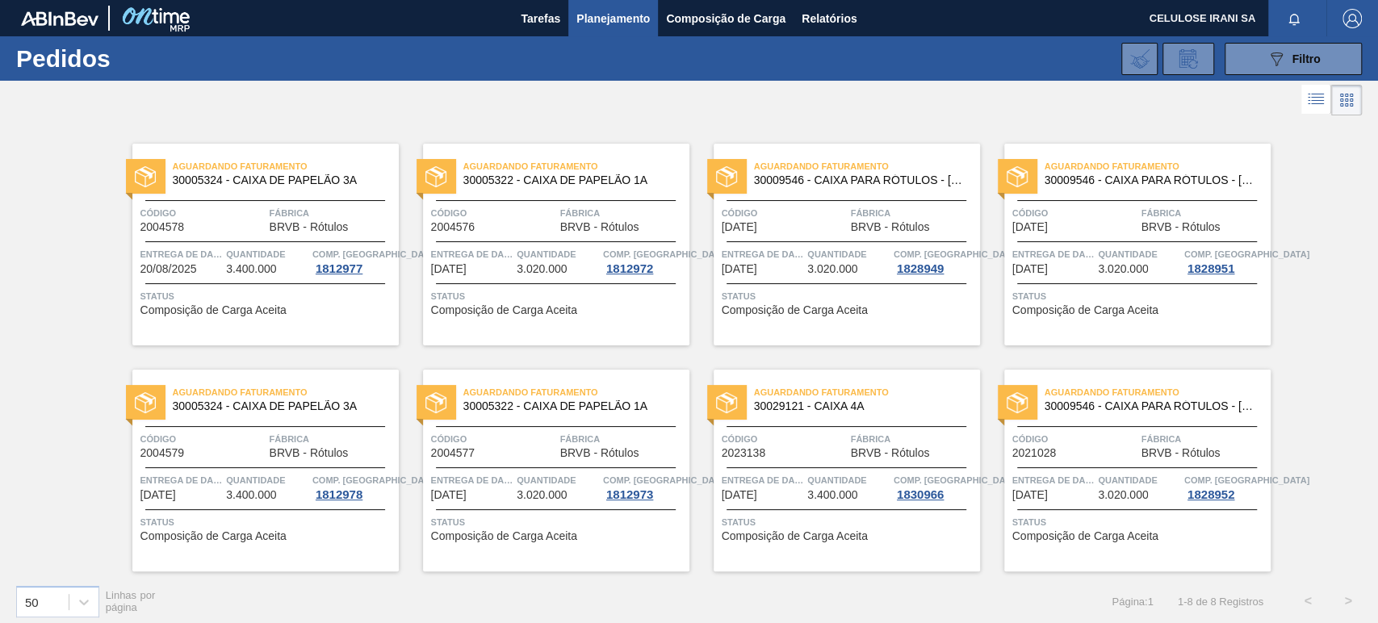
click at [828, 425] on div "Aguardando Faturamento 30029121 - CAIXA 4A Código 2023138 Fábrica BRVB - Rótulo…" at bounding box center [847, 471] width 266 height 202
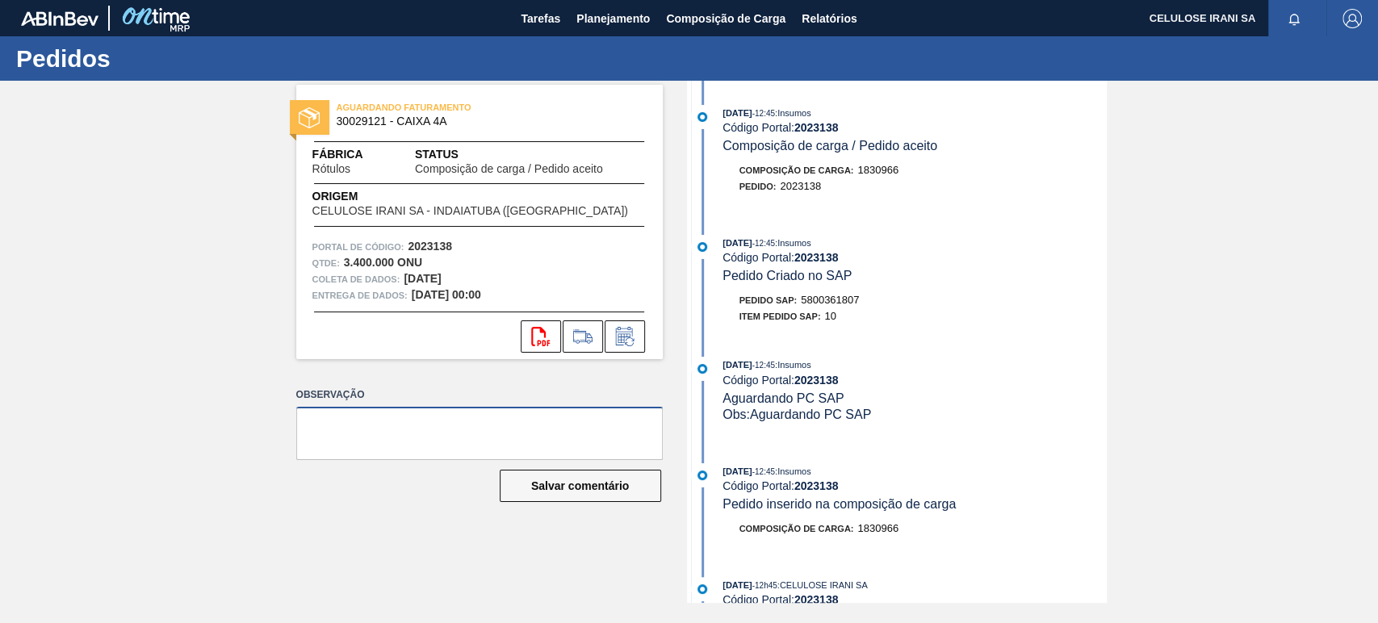
click at [528, 428] on textarea at bounding box center [479, 433] width 367 height 53
paste textarea "Pedido de venda 1148662 (OC 5800342763~2004577) com 3.250cxs para coleta em [DA…"
click at [410, 428] on textarea "Pedido de venda 1148662 (OC 5800342763~2004577) com 3.250cxs para coleta em [DA…" at bounding box center [479, 433] width 367 height 53
paste textarea "54802"
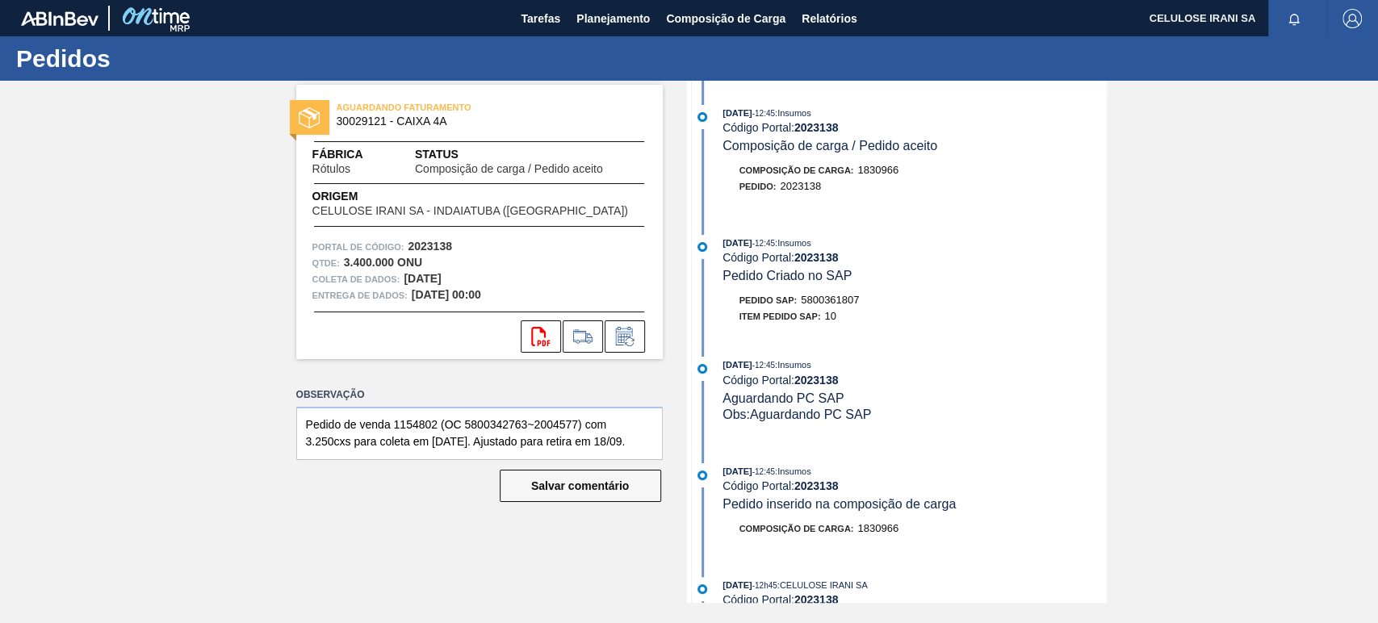
click at [832, 298] on font "5800361807" at bounding box center [830, 300] width 58 height 12
copy font "5800361807"
click at [484, 421] on textarea "Pedido de venda 1154802 (OC 5800342763~2004577) com 3.250cxs para coleta em [DA…" at bounding box center [479, 433] width 367 height 53
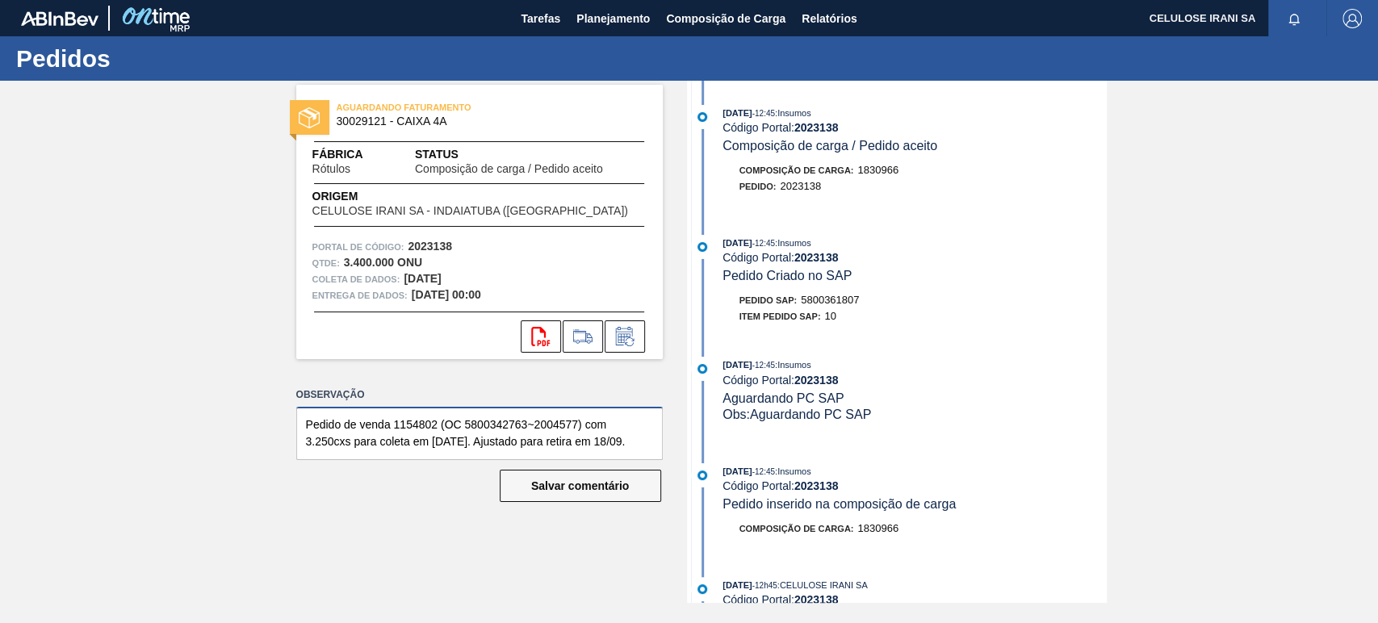
paste textarea "61807"
click at [824, 379] on font "2023138" at bounding box center [816, 380] width 44 height 13
copy font "2023138"
click at [539, 425] on textarea "Pedido de venda 1154802 (OC 5800361807~2004577) com 3.250cxs para coleta em [DA…" at bounding box center [479, 433] width 367 height 53
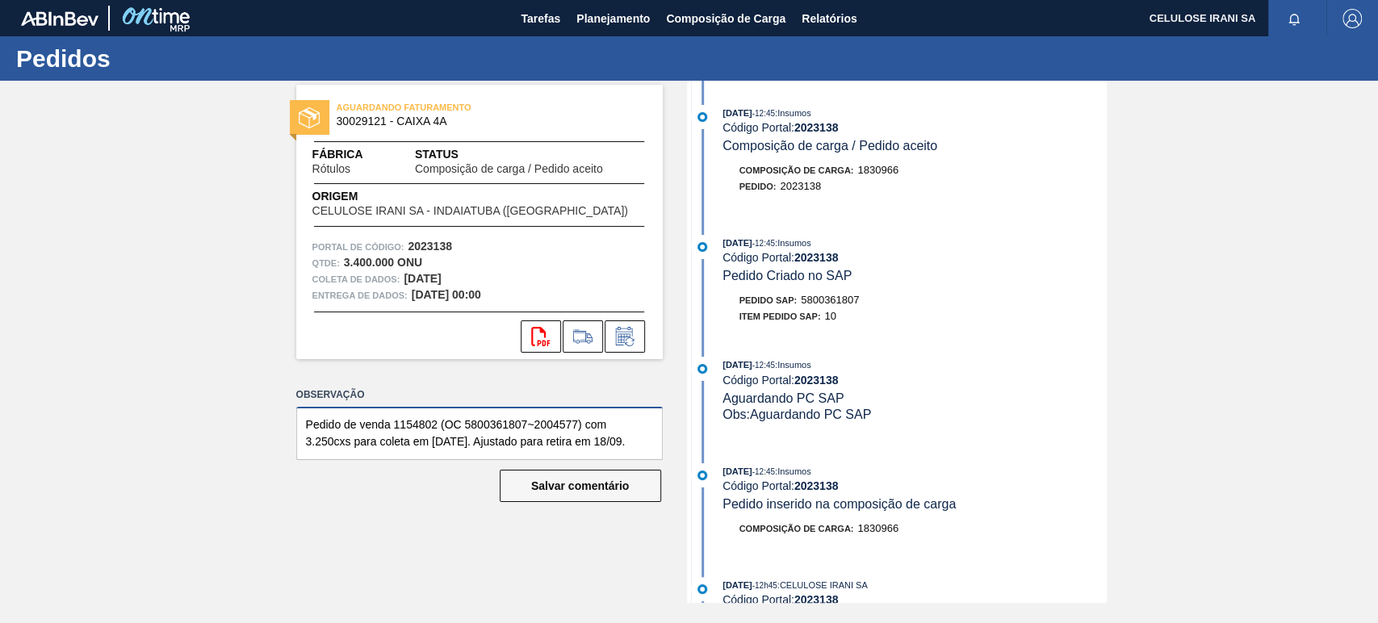
click at [539, 425] on textarea "Pedido de venda 1154802 (OC 5800361807~2004577) com 3.250cxs para coleta em [DA…" at bounding box center [479, 433] width 367 height 53
paste textarea "23138"
click at [316, 438] on textarea "Pedido de venda 1154802 (OC 5800361807~2023138) com 3.250cxs para coleta em [DA…" at bounding box center [479, 433] width 367 height 53
click at [435, 444] on textarea "Pedido de venda 1154802 (OC 5800361807~2023138) com 3.750cxs para coleta em [DA…" at bounding box center [479, 433] width 367 height 53
drag, startPoint x: 492, startPoint y: 438, endPoint x: 681, endPoint y: 439, distance: 189.8
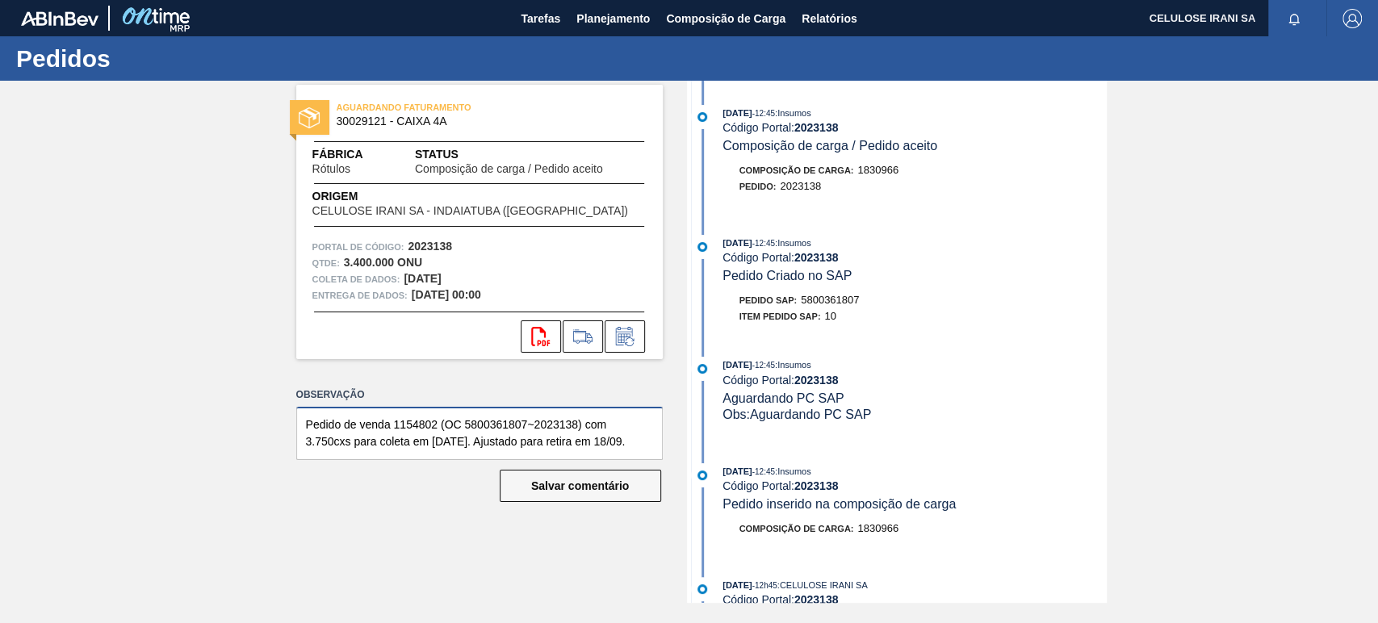
click at [681, 439] on div "AGUARDANDO FATURAMENTO 30029121 - CAIXA 4A Fábrica Rótulos Status Composição de…" at bounding box center [689, 342] width 1378 height 522
type textarea "Pedido de venda 1154802 (OC 5800361807~2023138) com 3.750cxs para coleta em [DA…"
click at [558, 488] on font "Salvar comentário" at bounding box center [580, 486] width 98 height 13
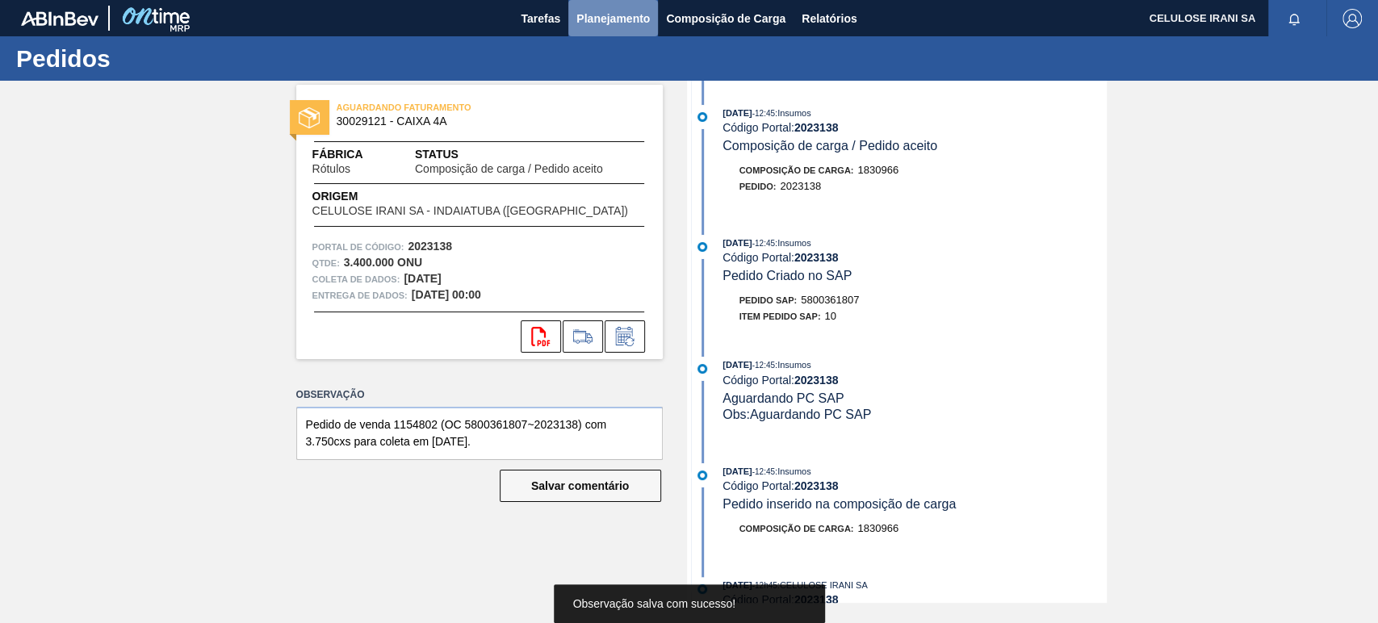
click at [594, 13] on font "Planejamento" at bounding box center [612, 18] width 73 height 13
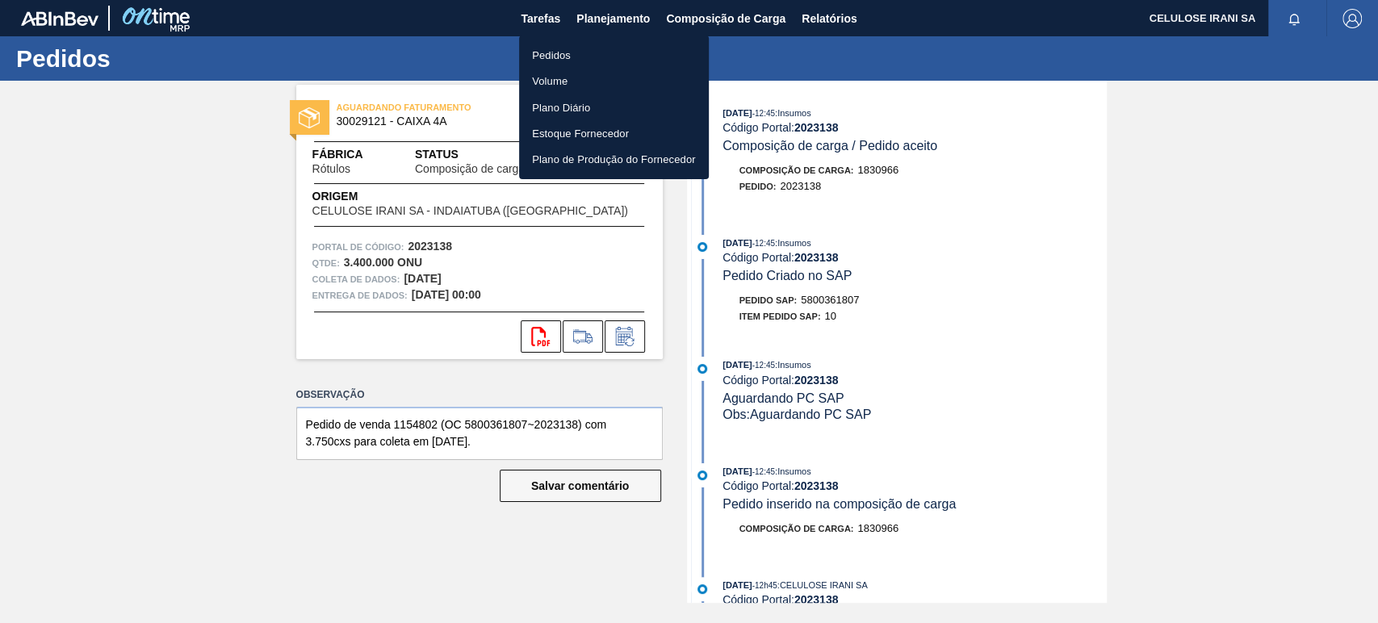
click at [560, 49] on font "Pedidos" at bounding box center [551, 55] width 39 height 12
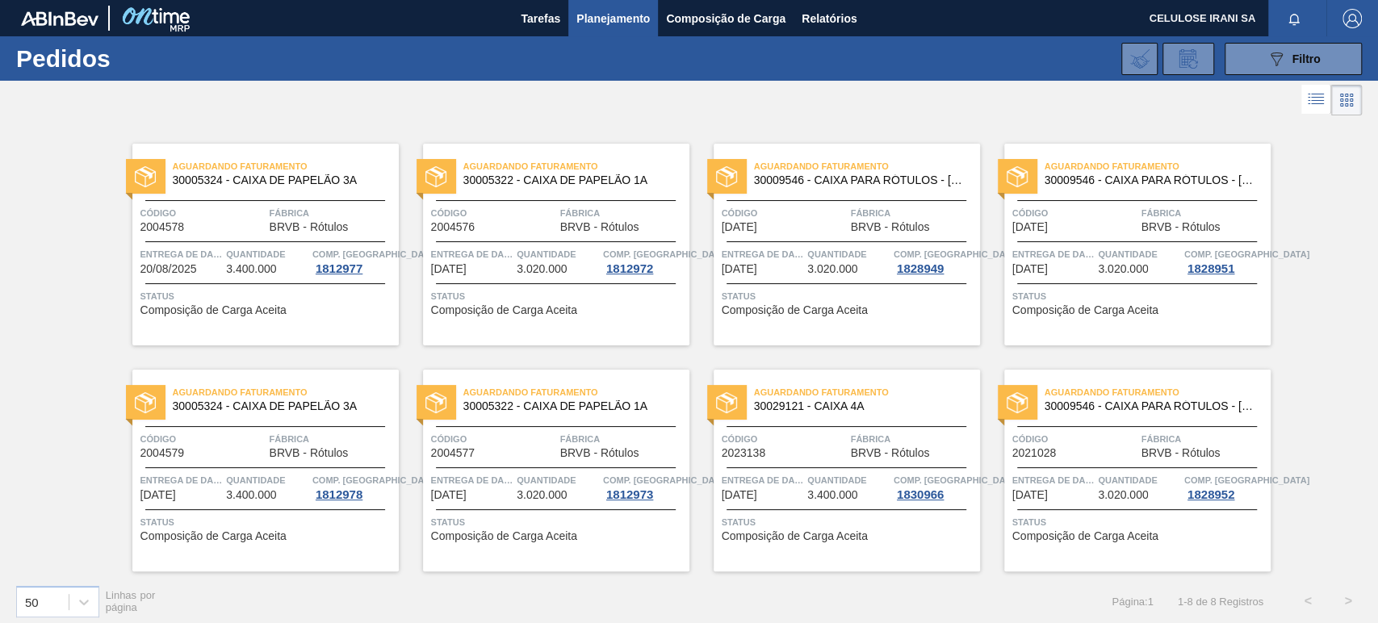
click at [877, 480] on span "Quantidade" at bounding box center [848, 480] width 82 height 16
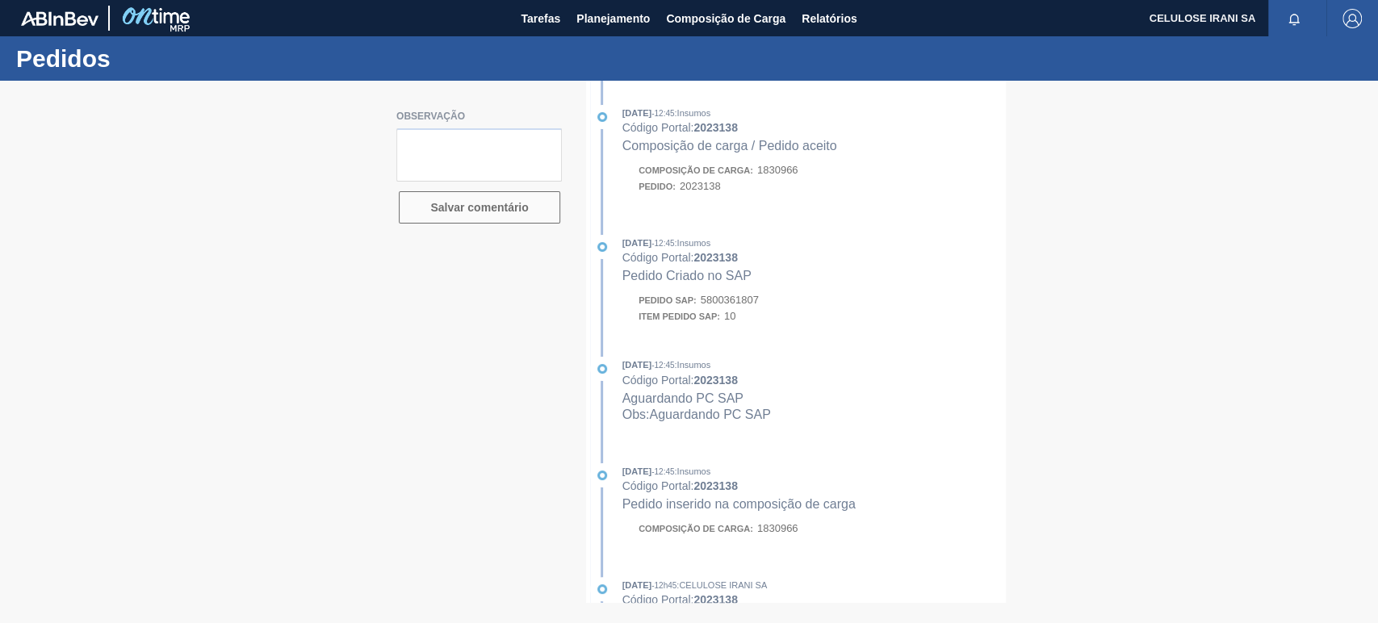
type textarea "Pedido de venda 1154802 (OC 5800361807~2023138) com 3.750cxs para coleta em [DA…"
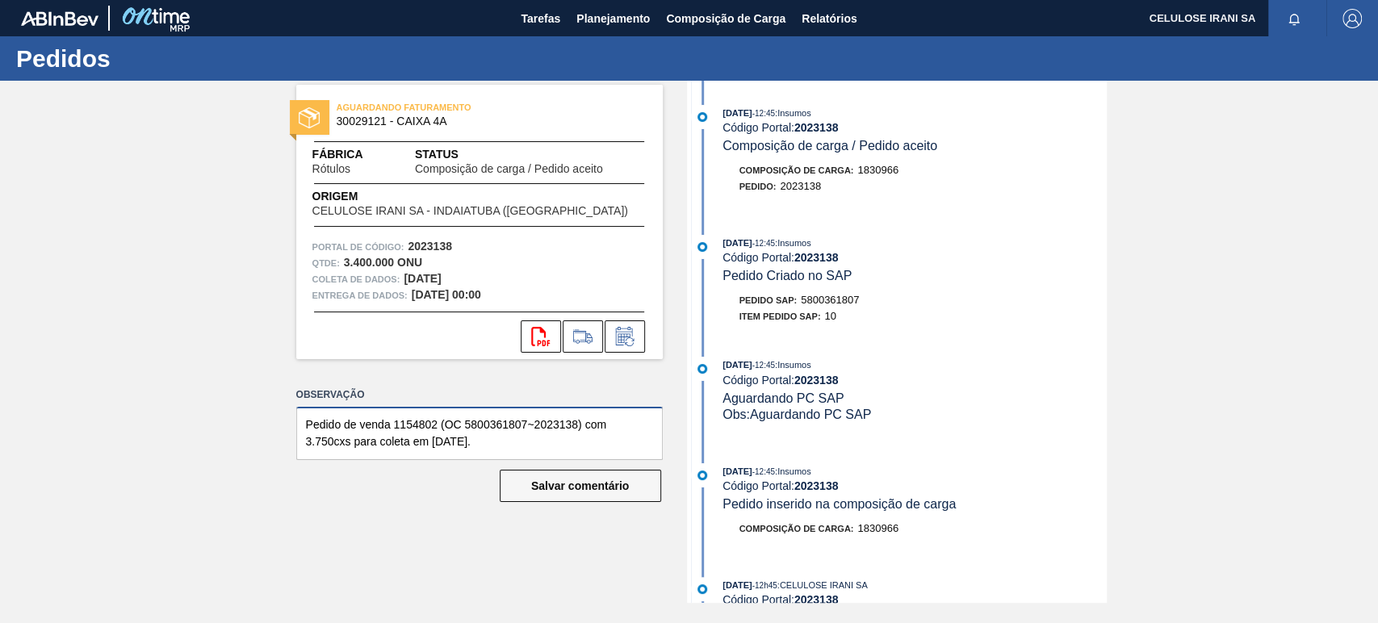
drag, startPoint x: 511, startPoint y: 444, endPoint x: 276, endPoint y: 401, distance: 238.8
click at [276, 401] on div "AGUARDANDO FATURAMENTO 30029121 - CAIXA 4A Fábrica Rótulos Status Composição de…" at bounding box center [467, 342] width 391 height 522
click at [597, 15] on font "Planejamento" at bounding box center [612, 18] width 73 height 13
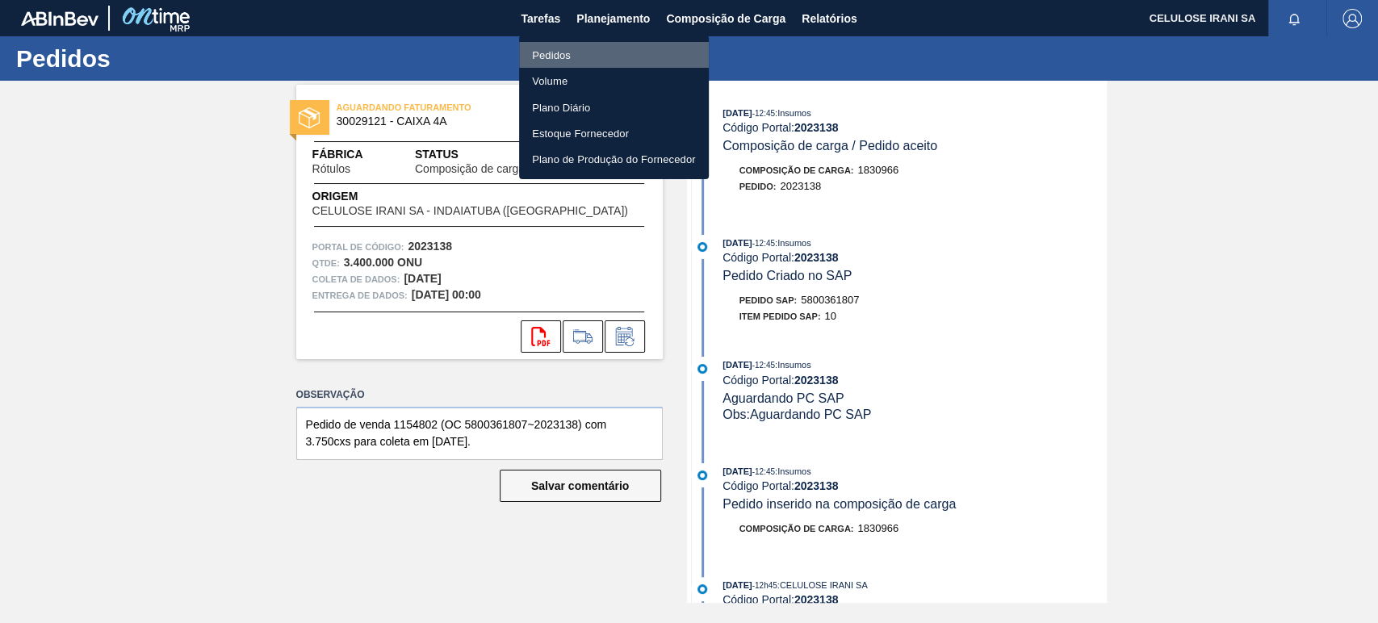
click at [563, 49] on font "Pedidos" at bounding box center [551, 55] width 39 height 12
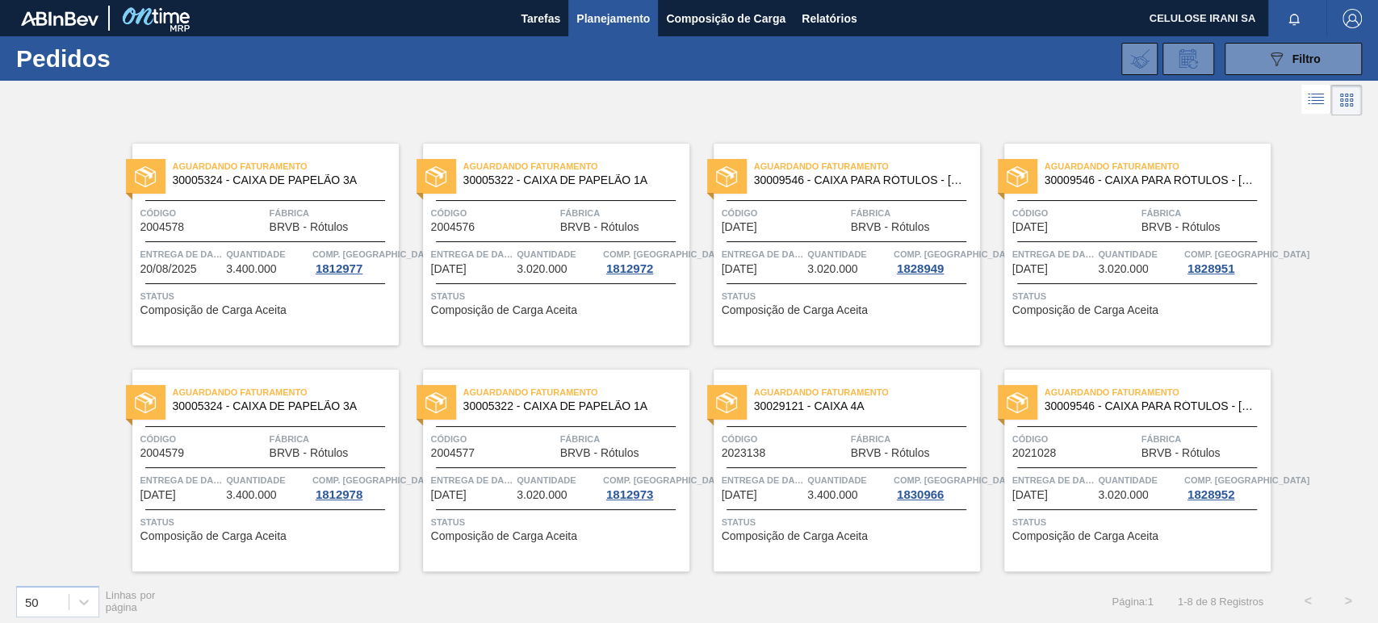
click at [1085, 438] on span "Código" at bounding box center [1075, 439] width 125 height 16
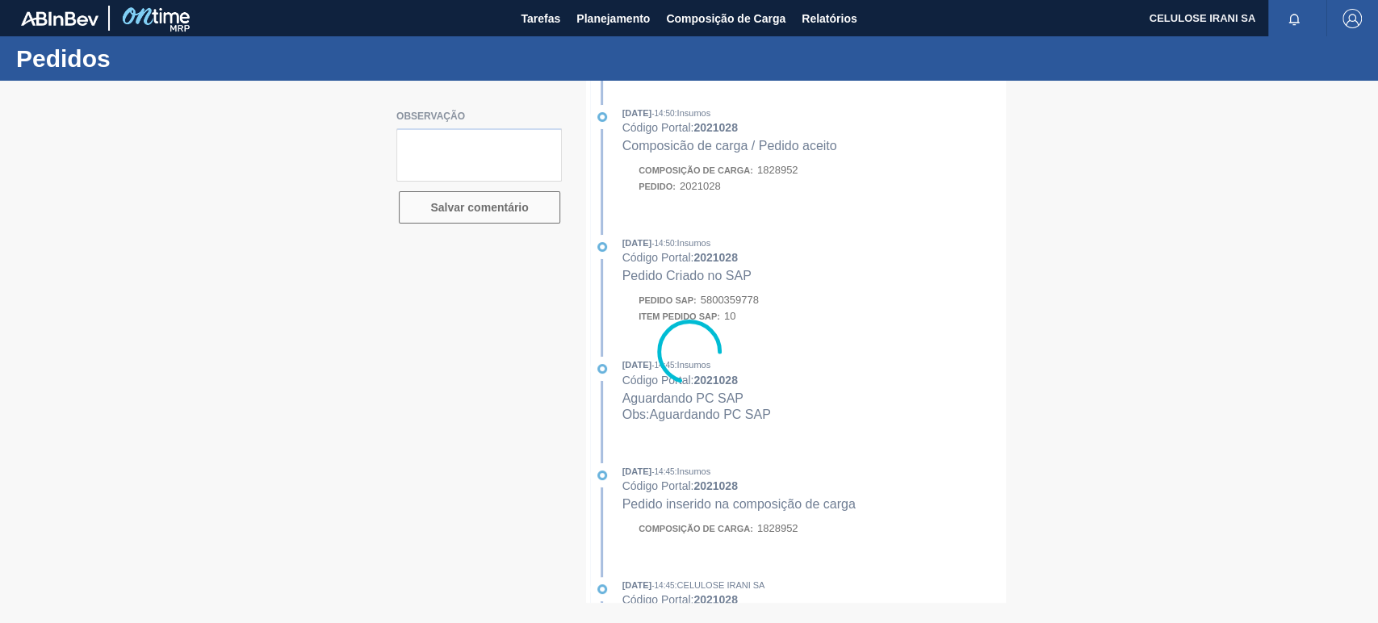
type textarea "Pedido de venda 1154054 (OC 5800359778~2021028) com 3.250cxs para coleta em [DA…"
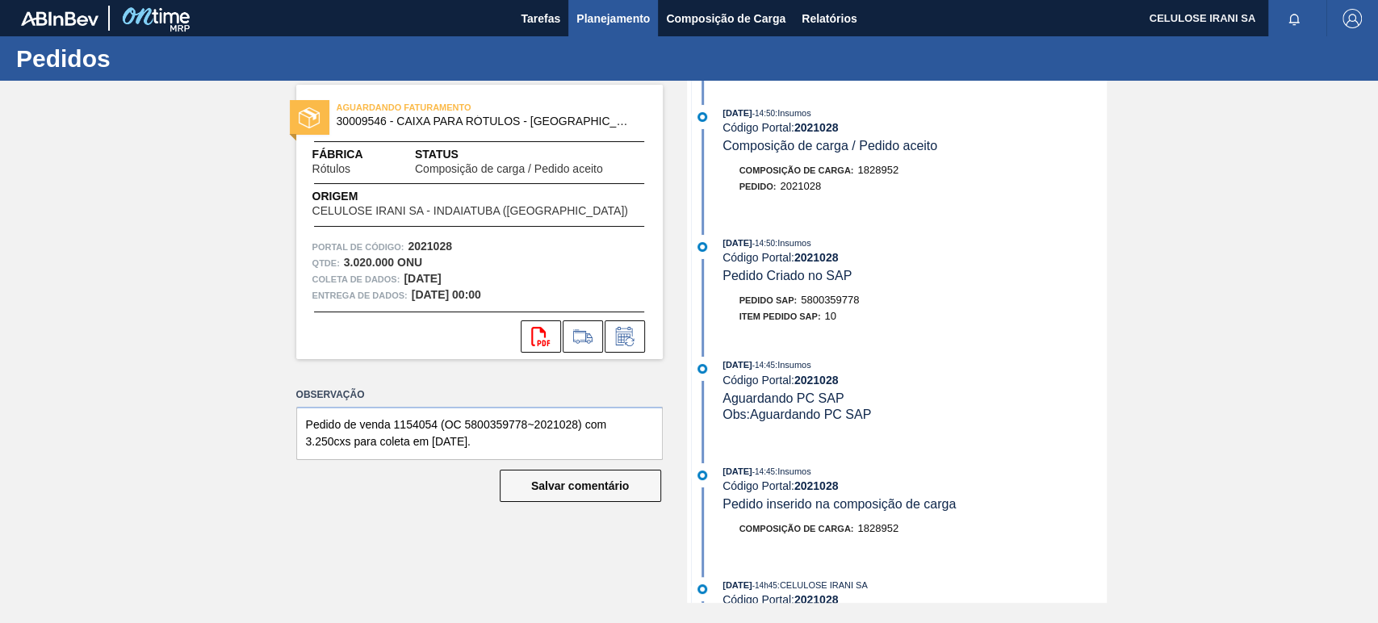
click at [622, 11] on font "Planejamento" at bounding box center [612, 18] width 73 height 19
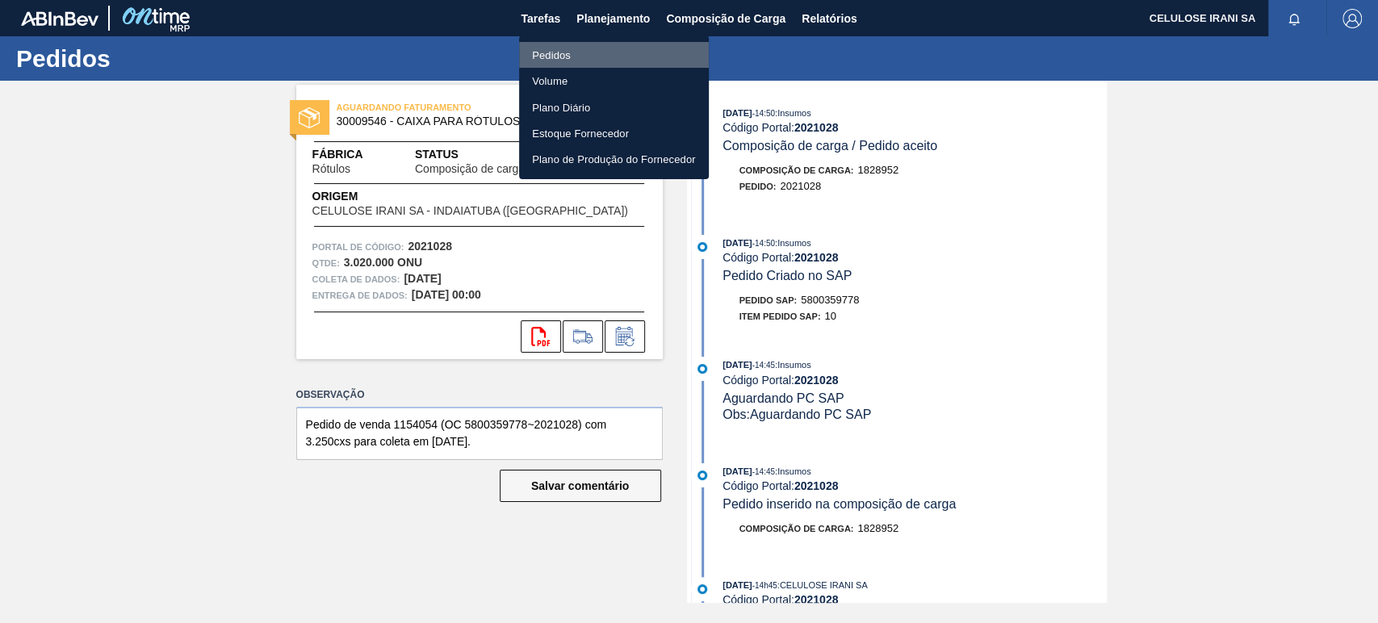
click at [571, 48] on li "Pedidos" at bounding box center [614, 55] width 190 height 26
